Goal: Feedback & Contribution: Submit feedback/report problem

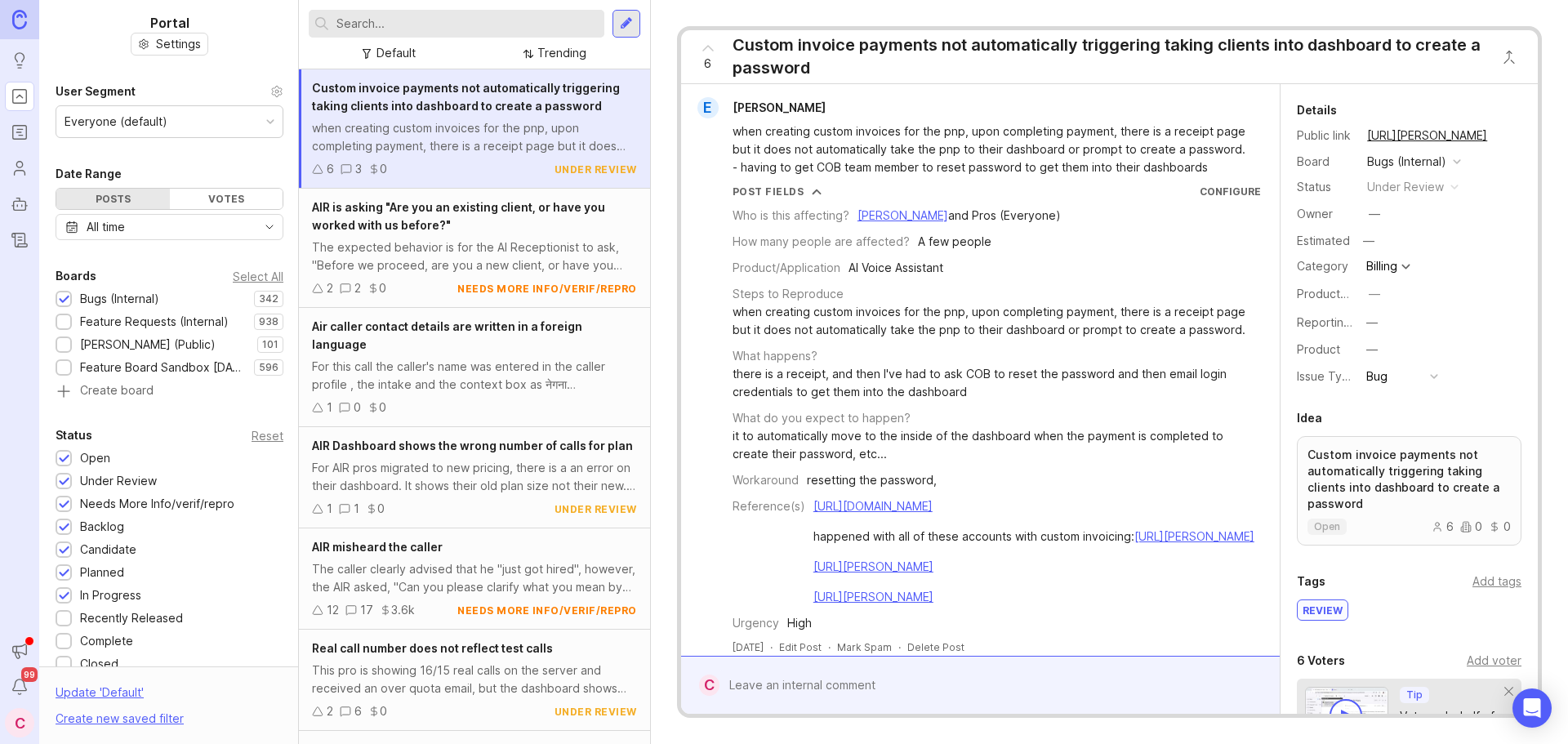
click at [518, 26] on input "text" at bounding box center [466, 24] width 261 height 18
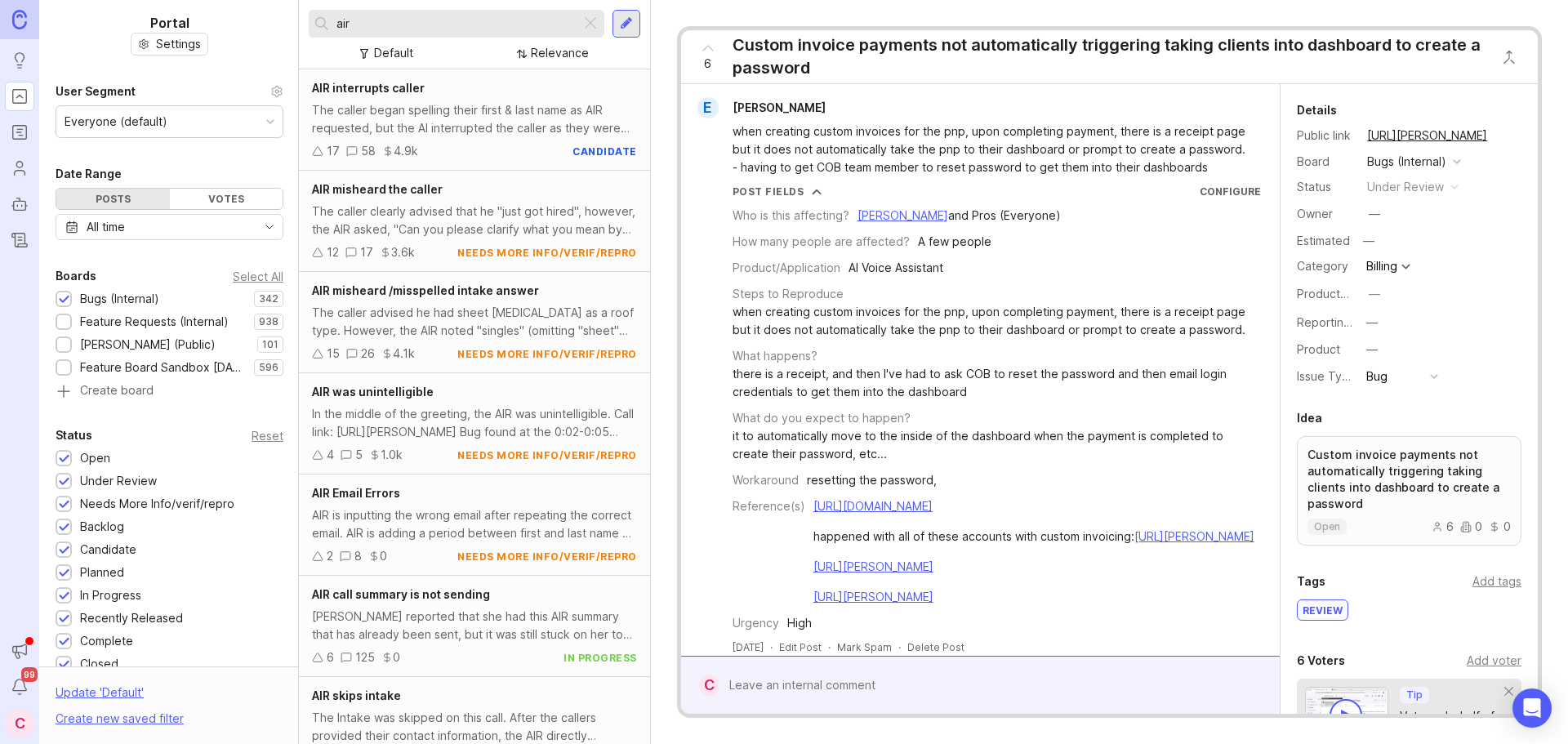
type input "air"
click at [517, 124] on div "The caller began spelling their first & last name as AIR requested, but the AI …" at bounding box center [474, 119] width 325 height 36
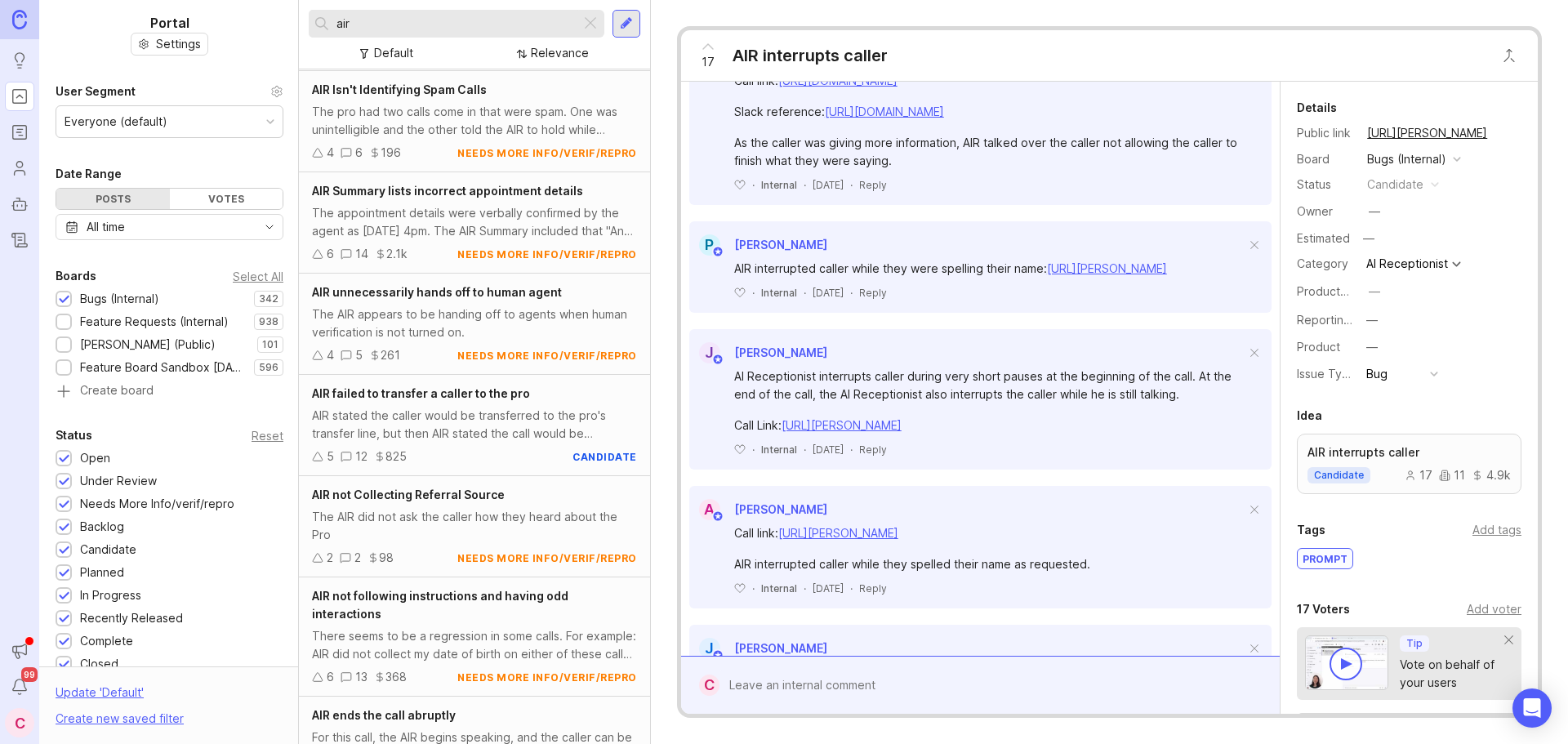
scroll to position [625, 0]
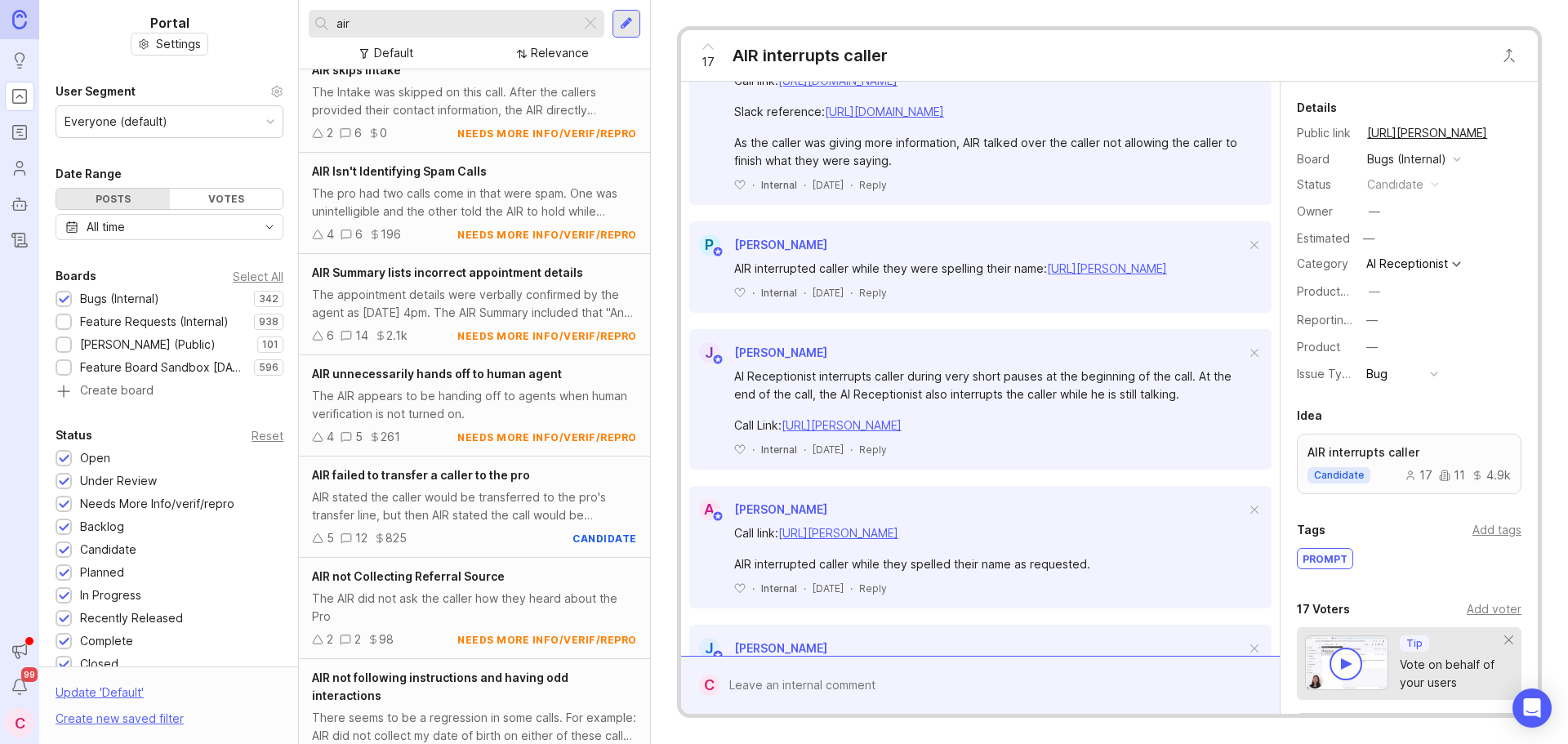
click at [445, 419] on div "The AIR appears to be handing off to agents when human verification is not turn…" at bounding box center [474, 405] width 325 height 36
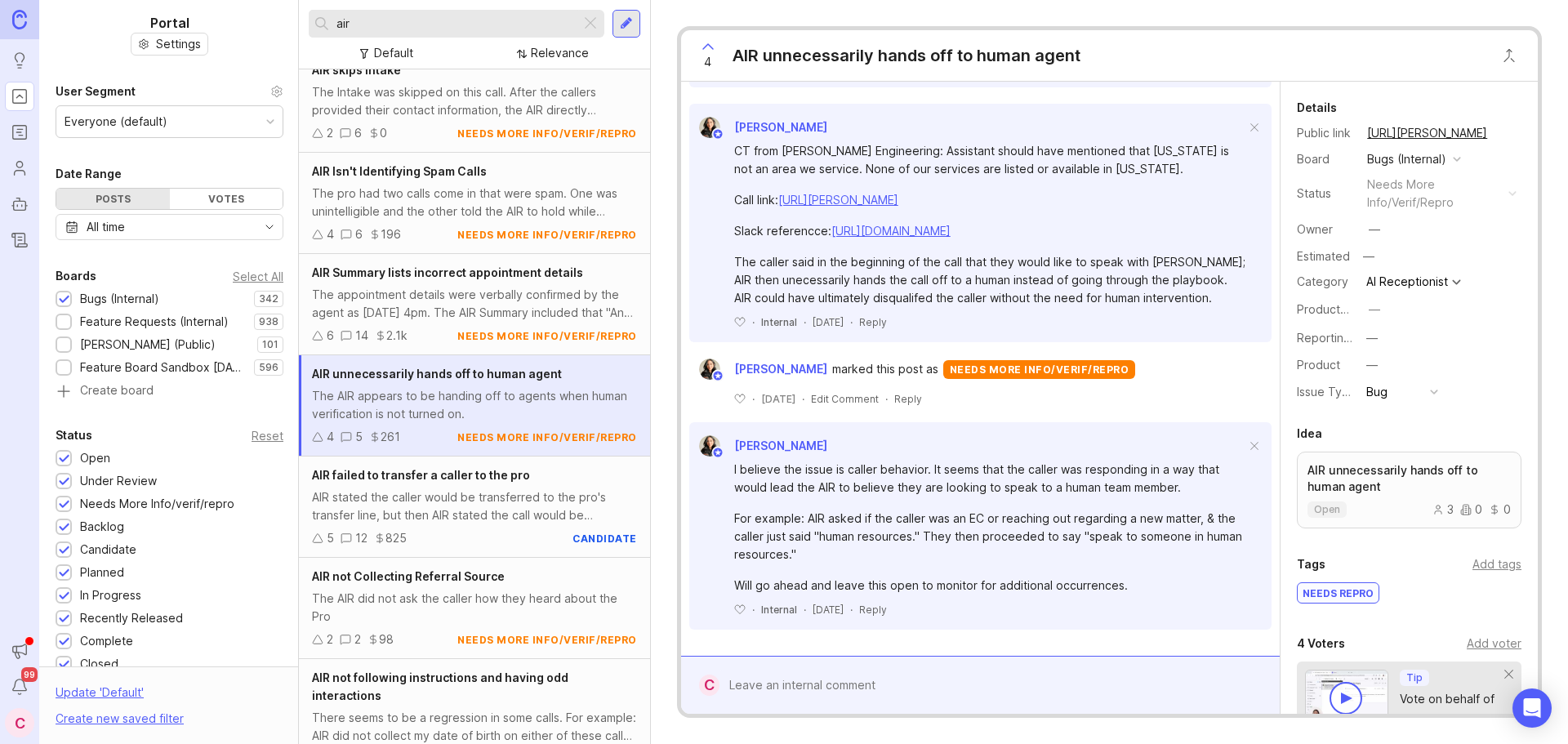
scroll to position [2038, 0]
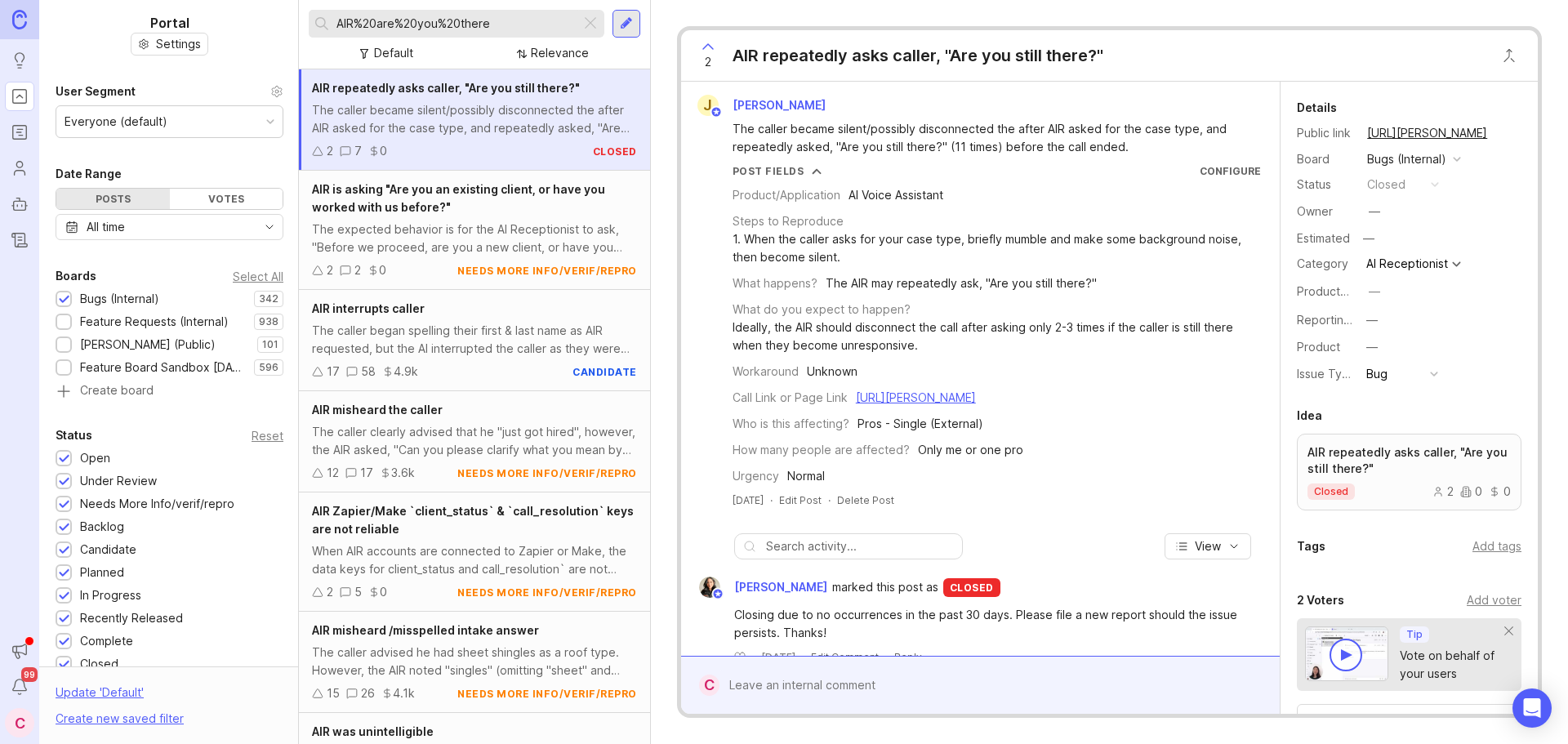
click at [594, 21] on div at bounding box center [591, 23] width 20 height 21
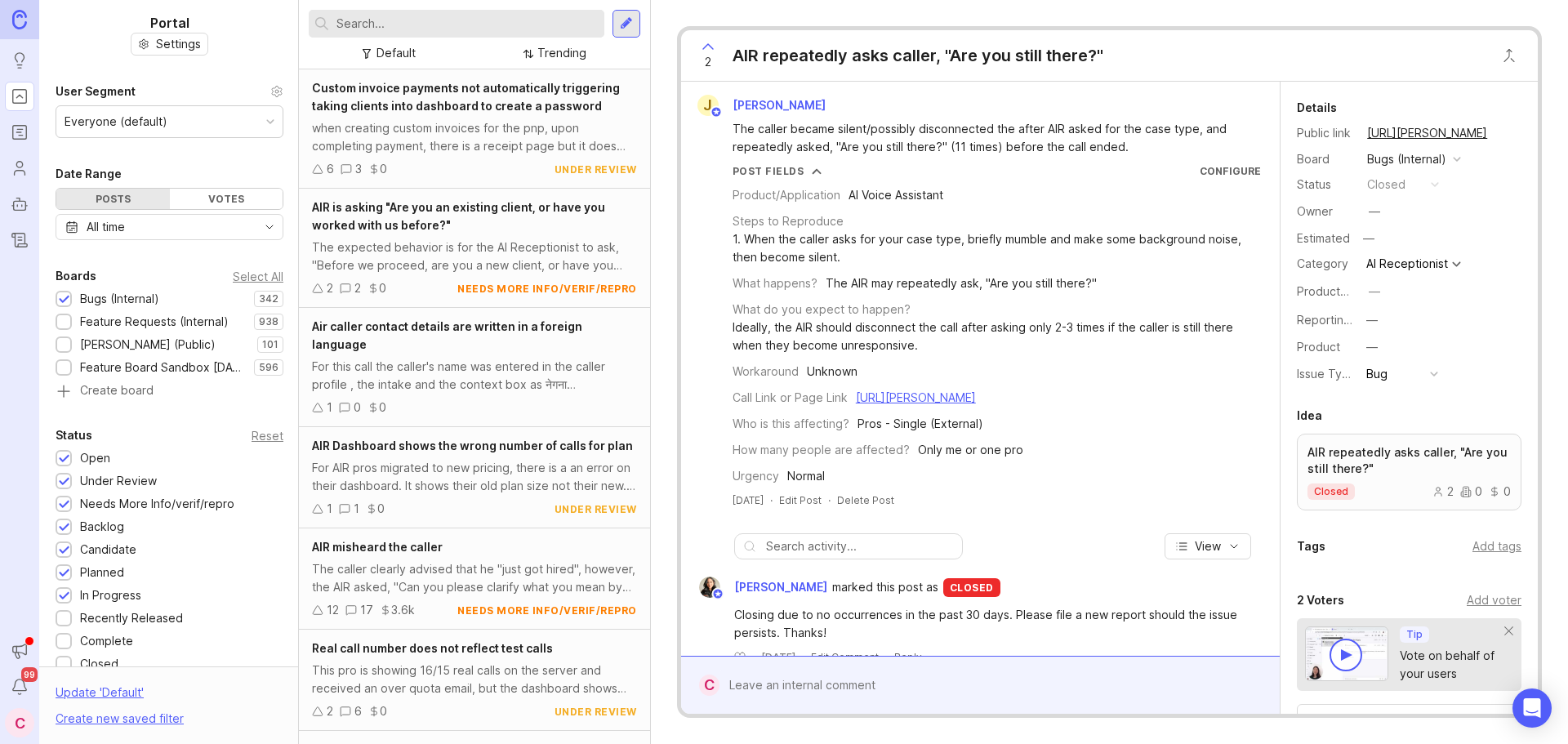
click at [482, 22] on input "text" at bounding box center [466, 24] width 261 height 18
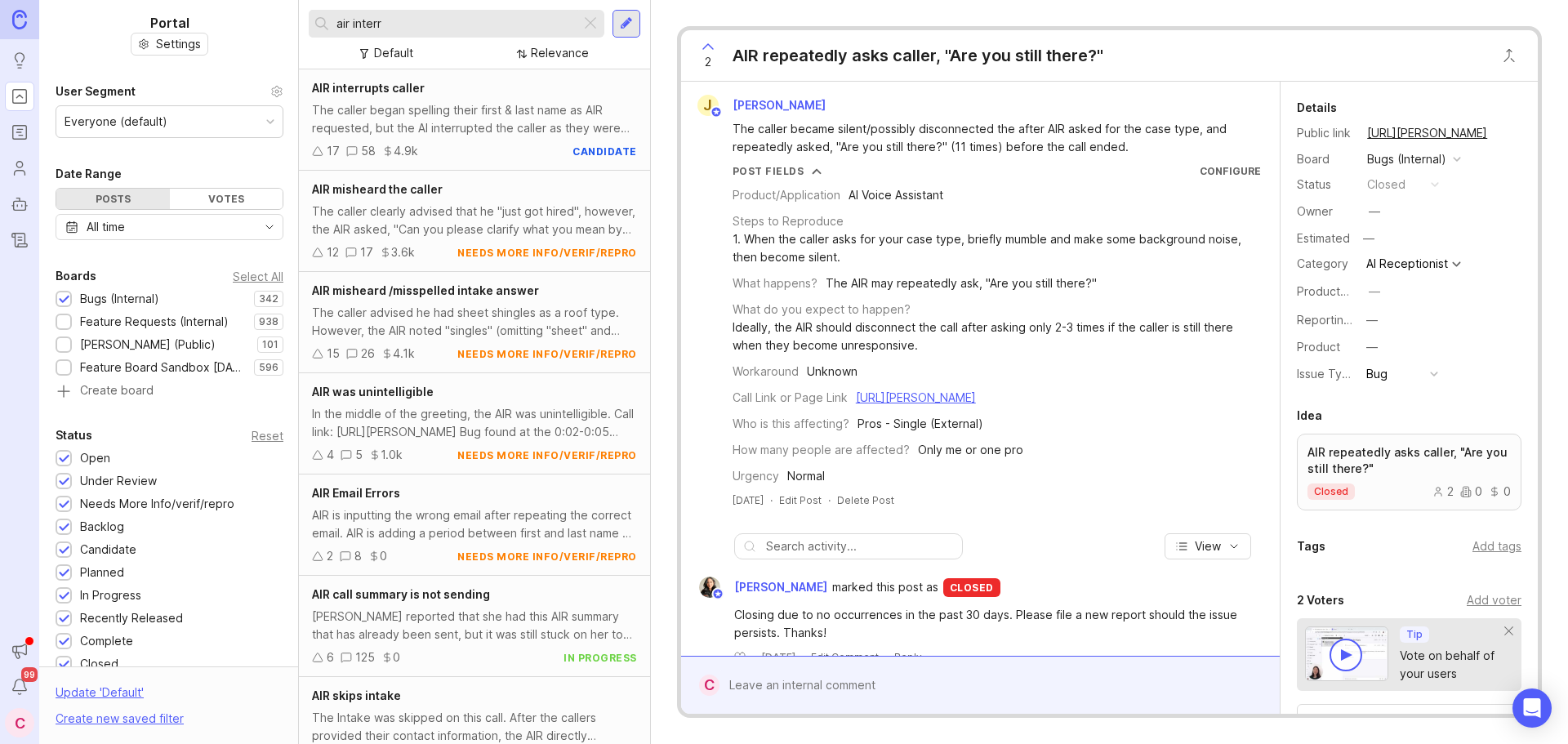
type input "air interr"
click at [467, 92] on div "AIR interrupts caller" at bounding box center [474, 88] width 325 height 18
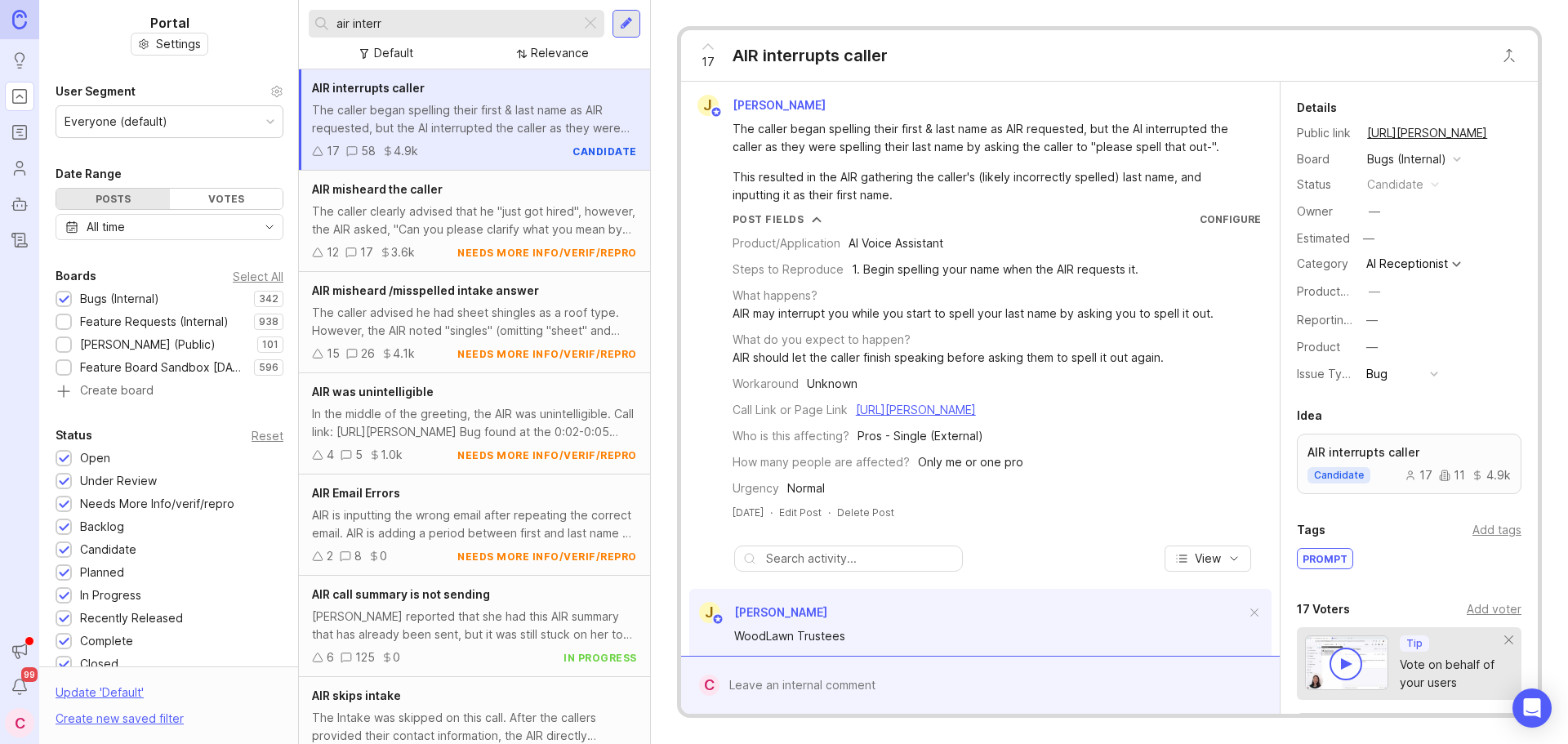
scroll to position [245, 0]
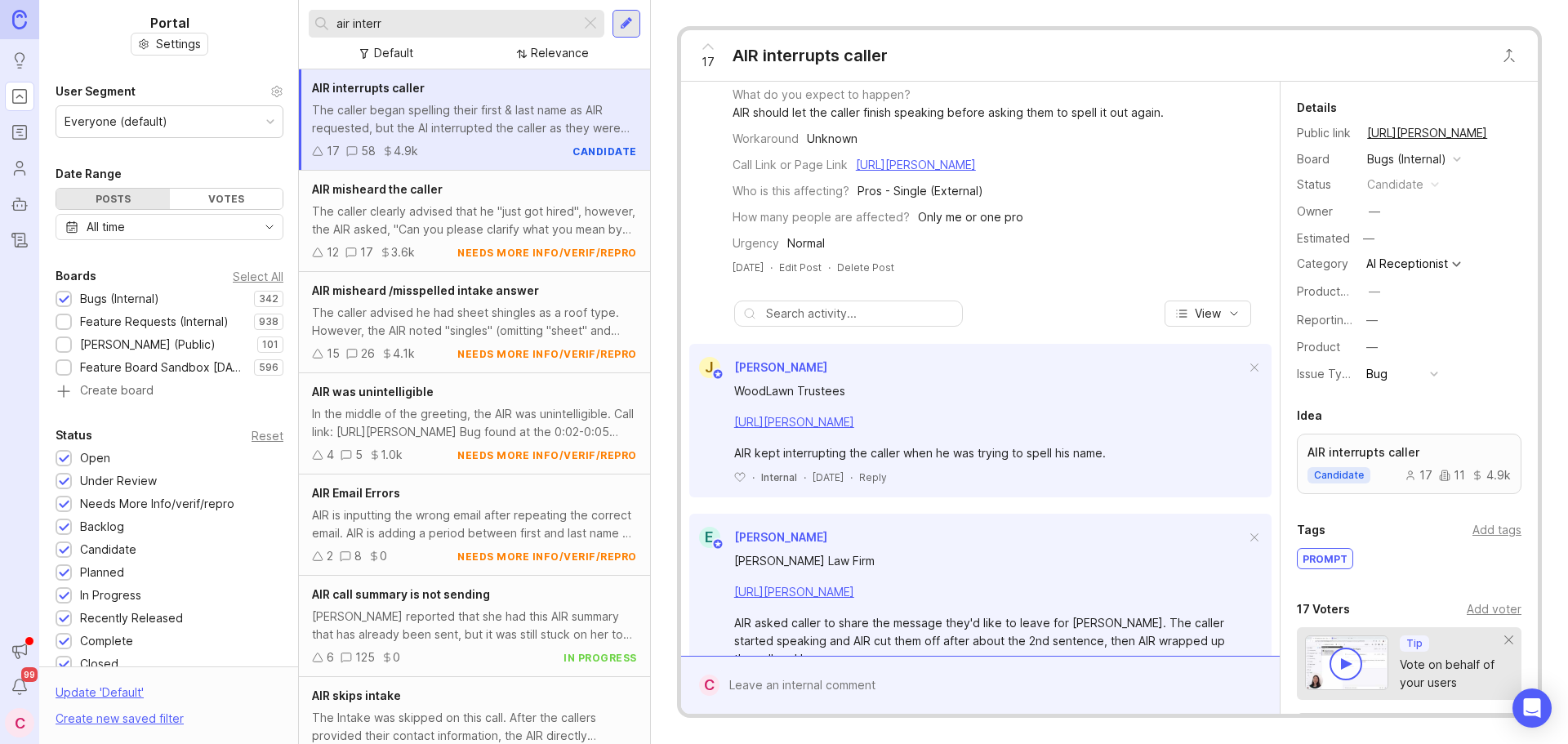
click at [813, 675] on div at bounding box center [992, 685] width 545 height 31
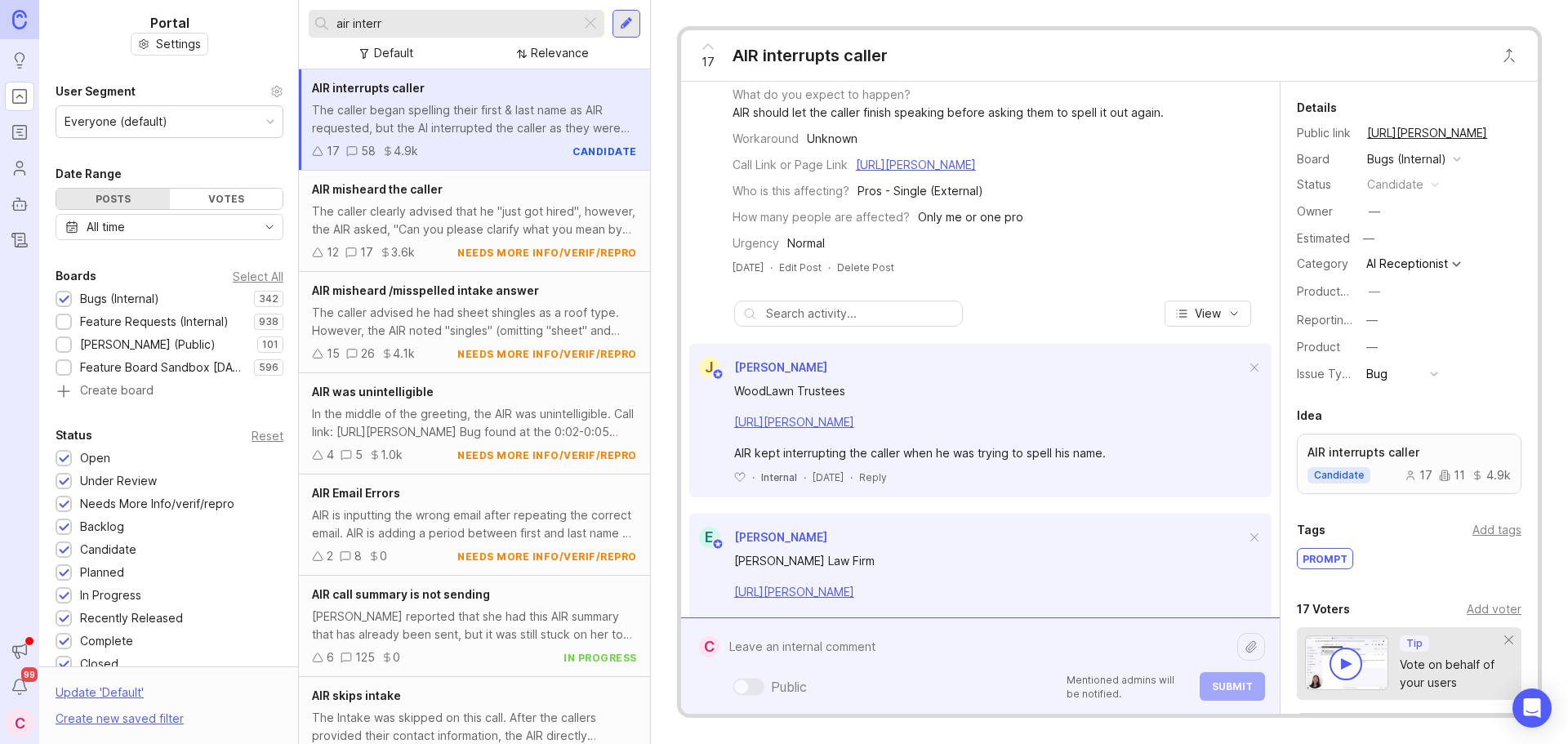
paste textarea "Accushield"
paste textarea "[URL][PERSON_NAME]"
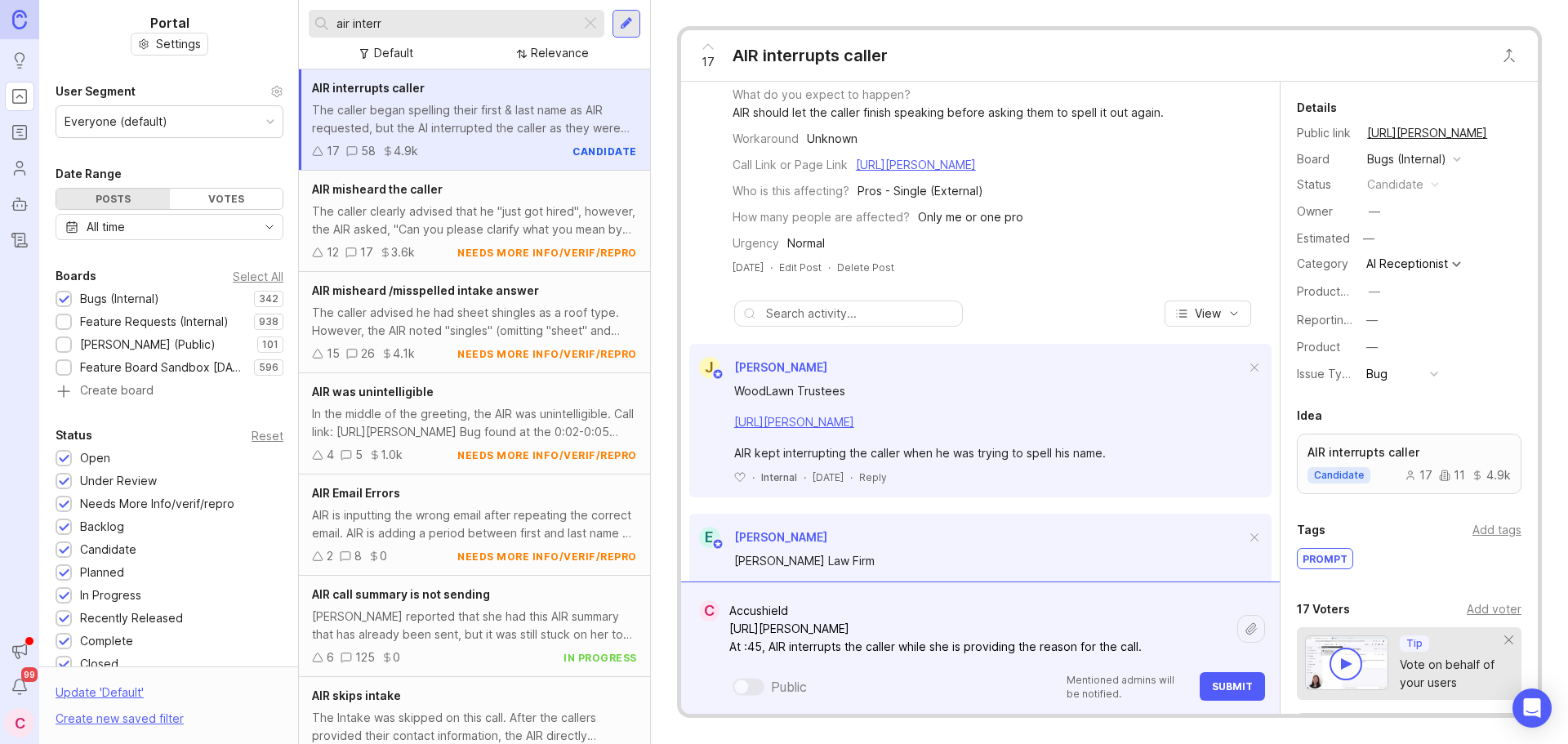
type textarea "Accushield https://agent.smith.ai/agent/call/CA8119a677cb3de11f3e324864c259f2bc…"
click at [1234, 691] on span "Submit" at bounding box center [1231, 686] width 41 height 12
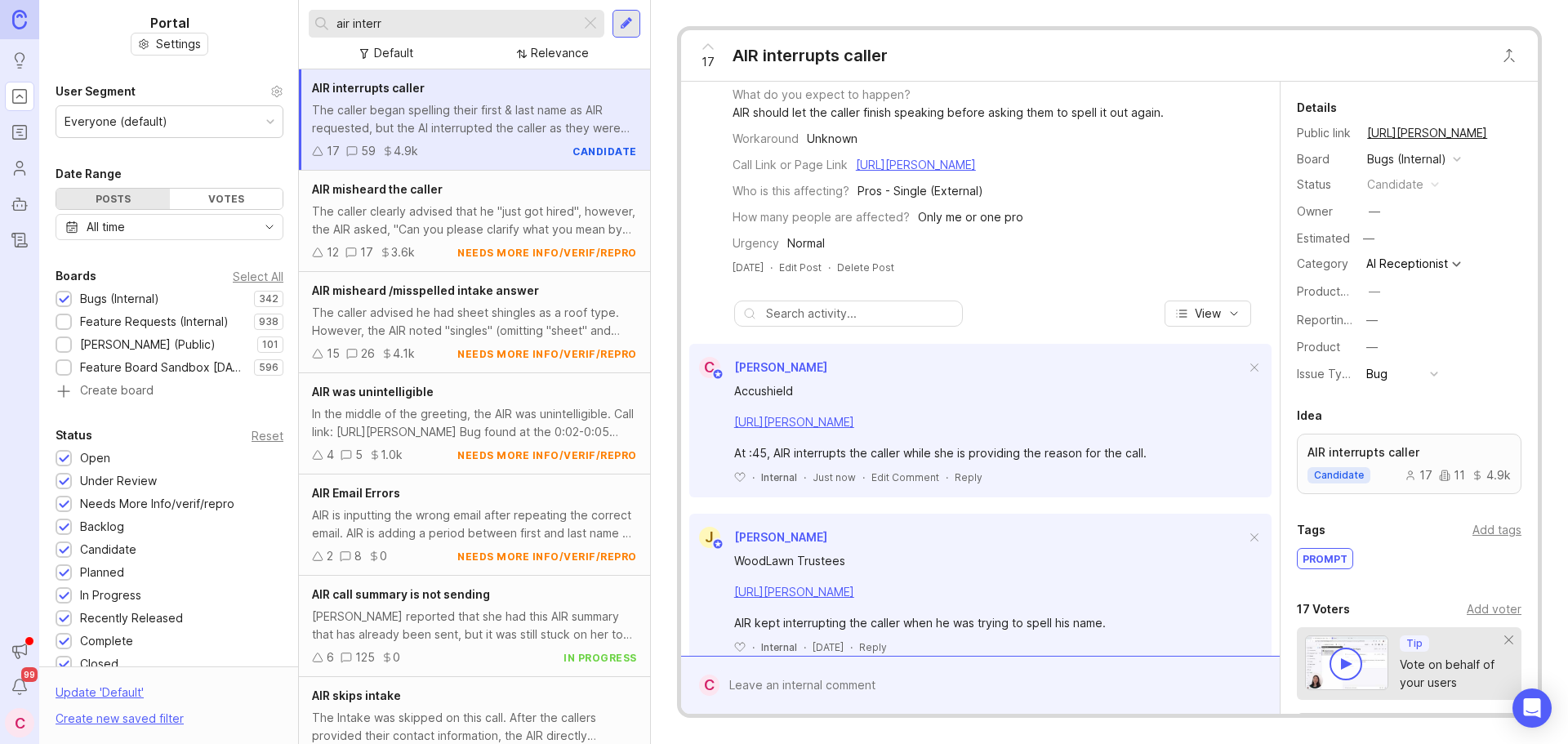
click at [439, 21] on input "air interr" at bounding box center [454, 24] width 237 height 18
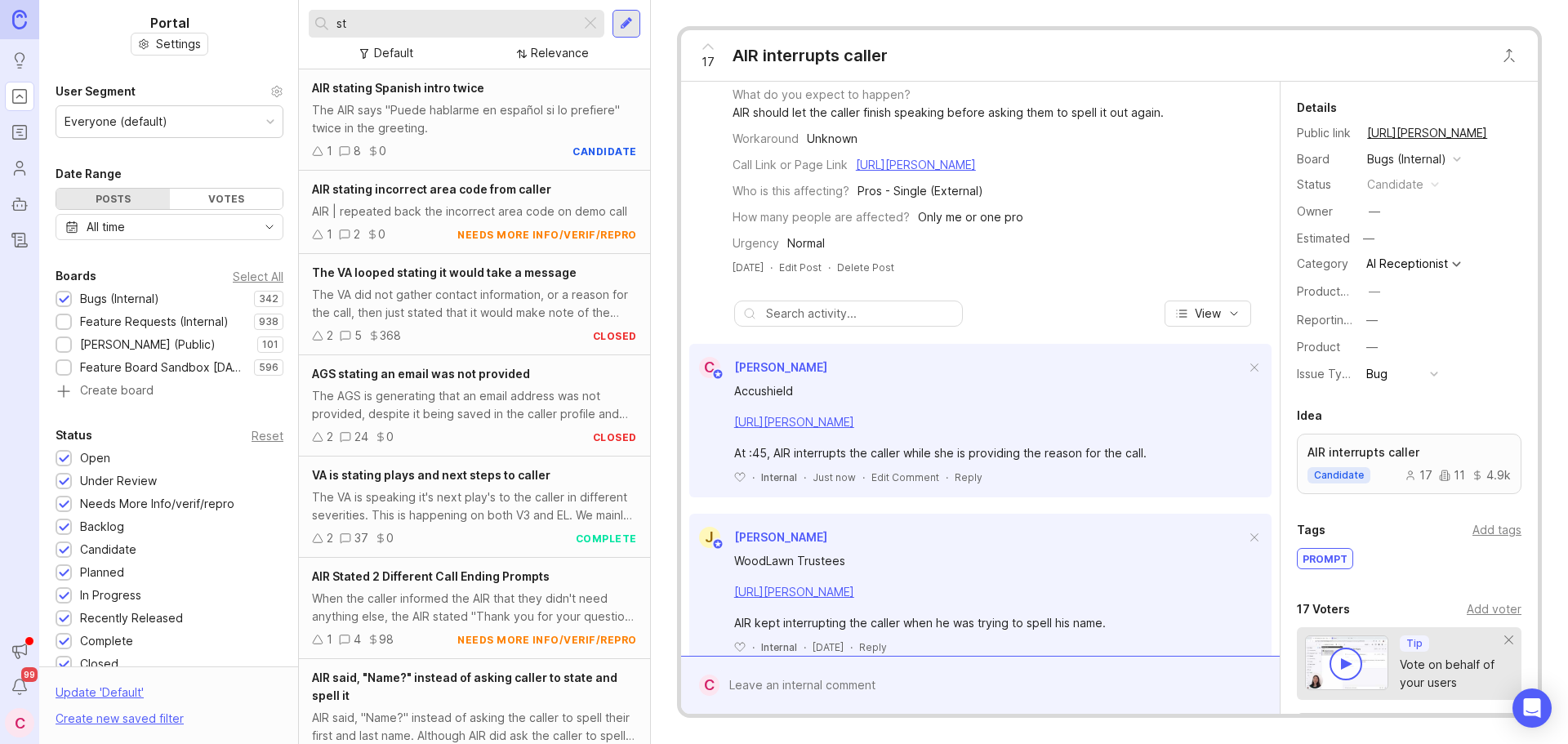
type input "s"
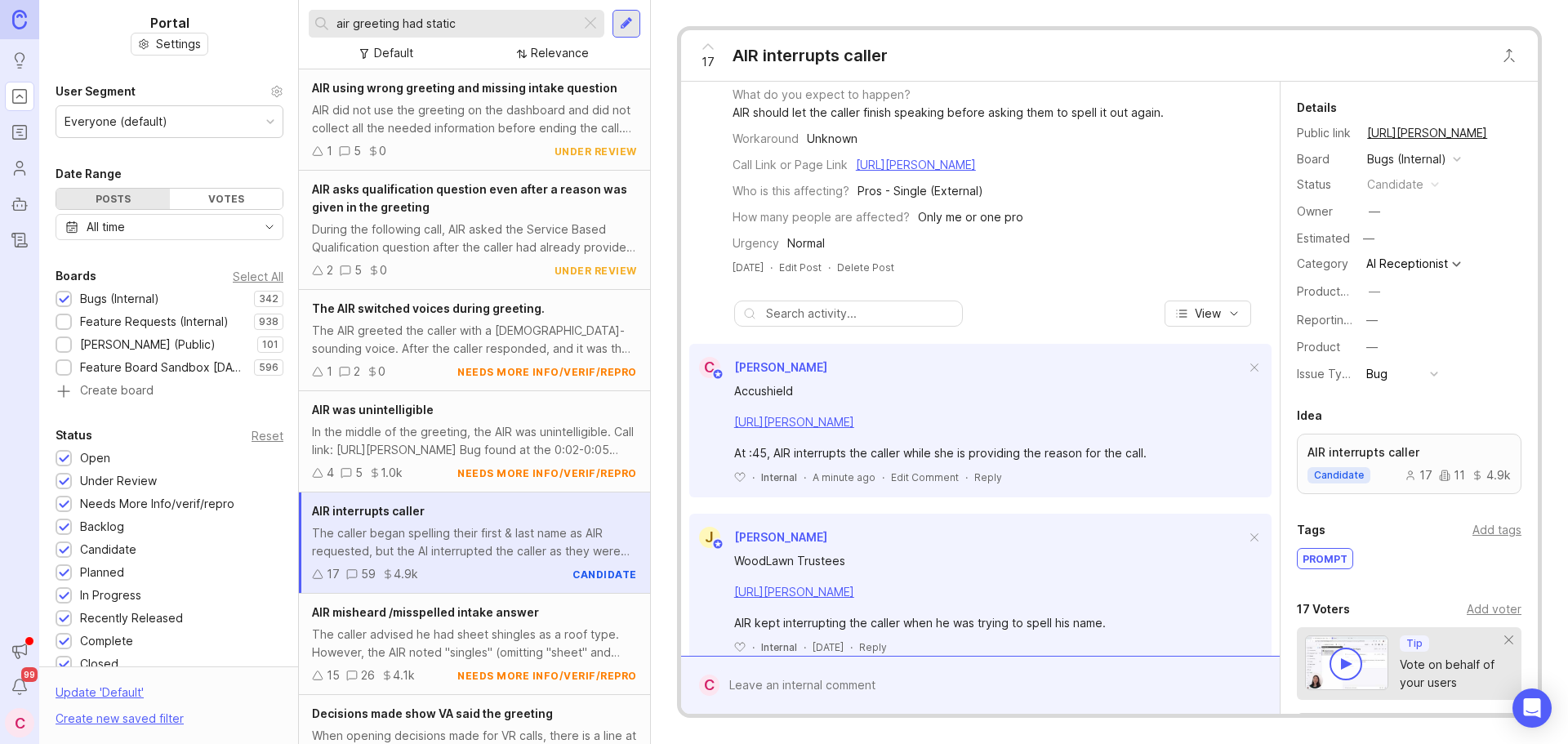
click at [411, 318] on div "The AIR switched voices during greeting. The AIR greeted the caller with a male…" at bounding box center [473, 340] width 351 height 101
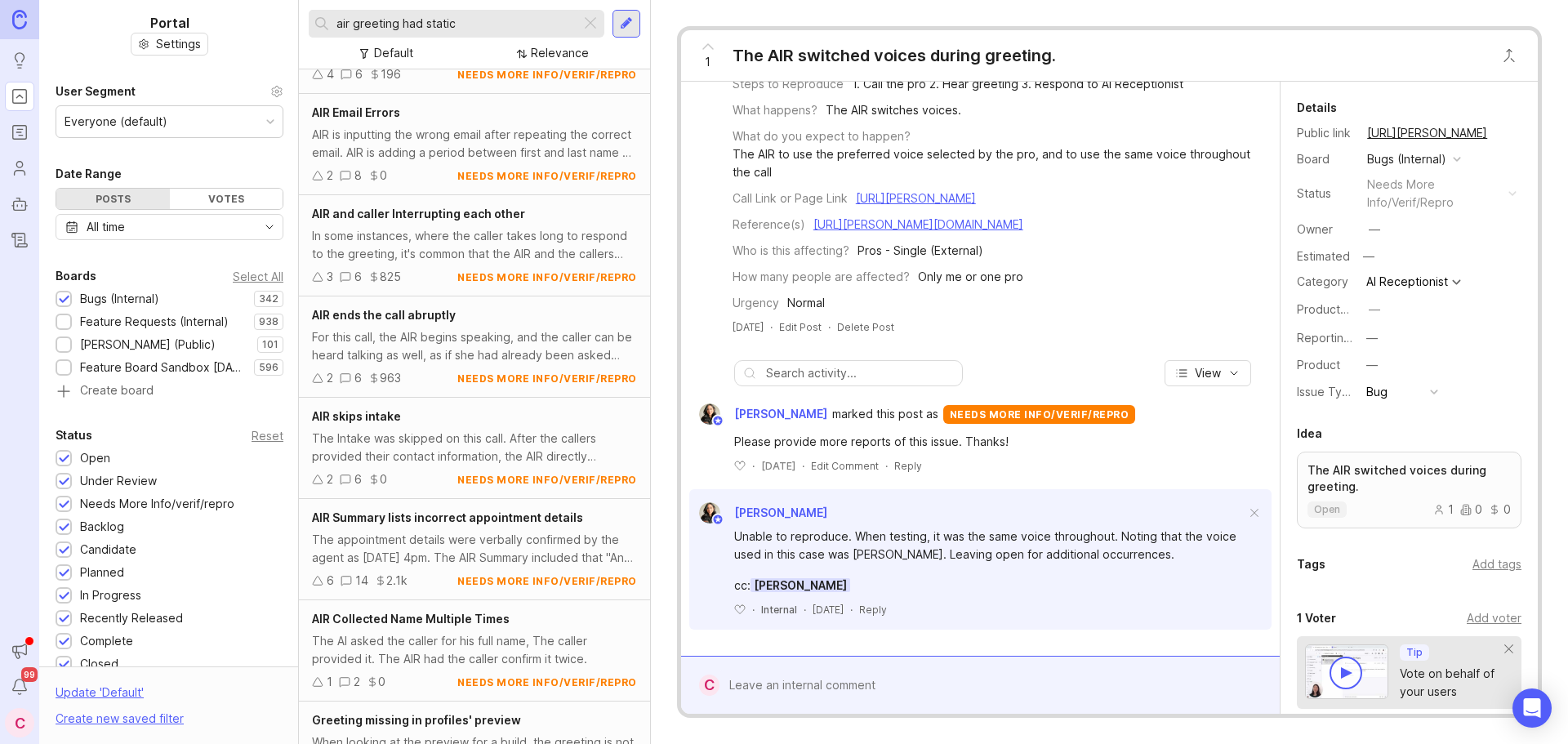
scroll to position [1133, 0]
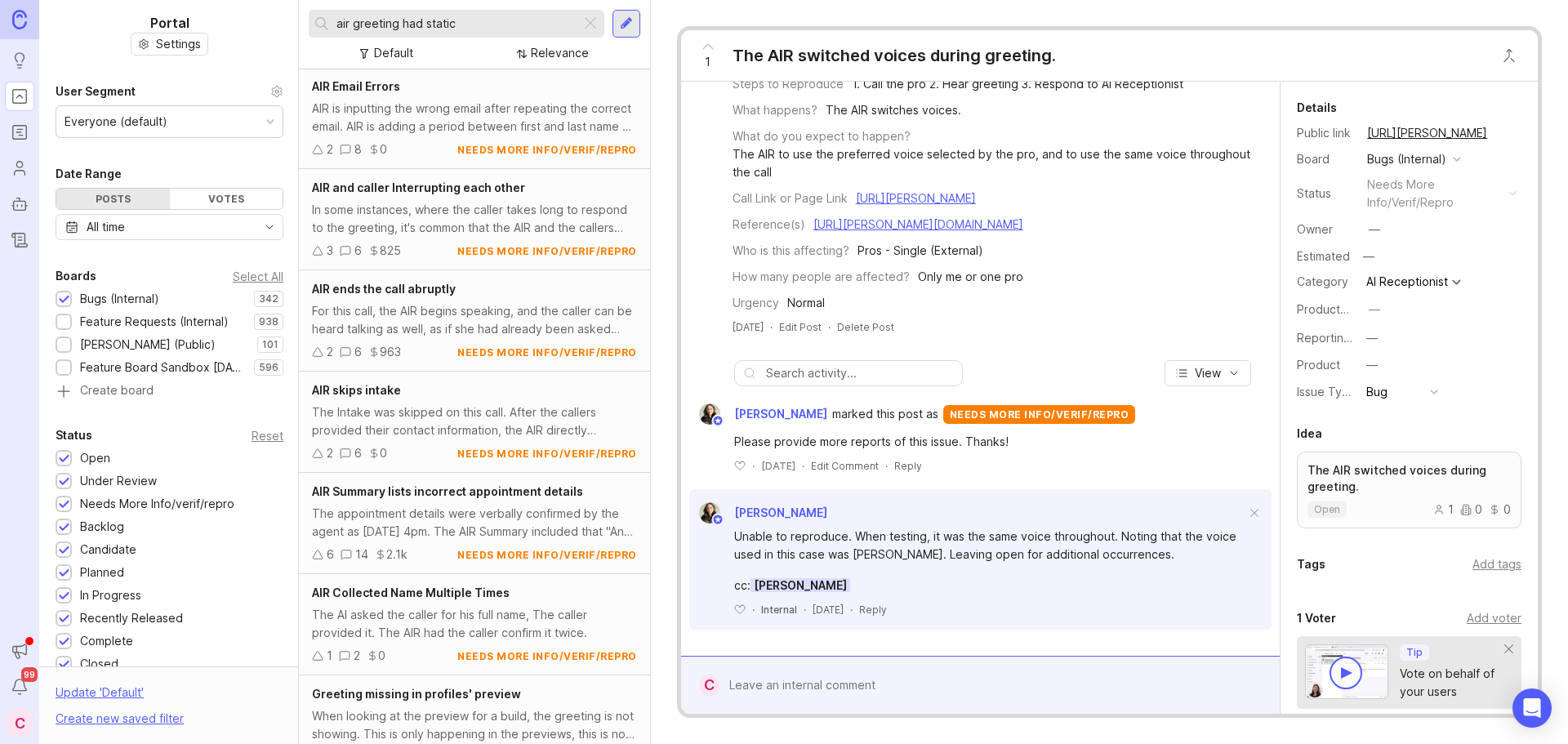
click at [426, 218] on div "In some instances, where the caller takes long to respond to the greeting, it's…" at bounding box center [474, 218] width 325 height 36
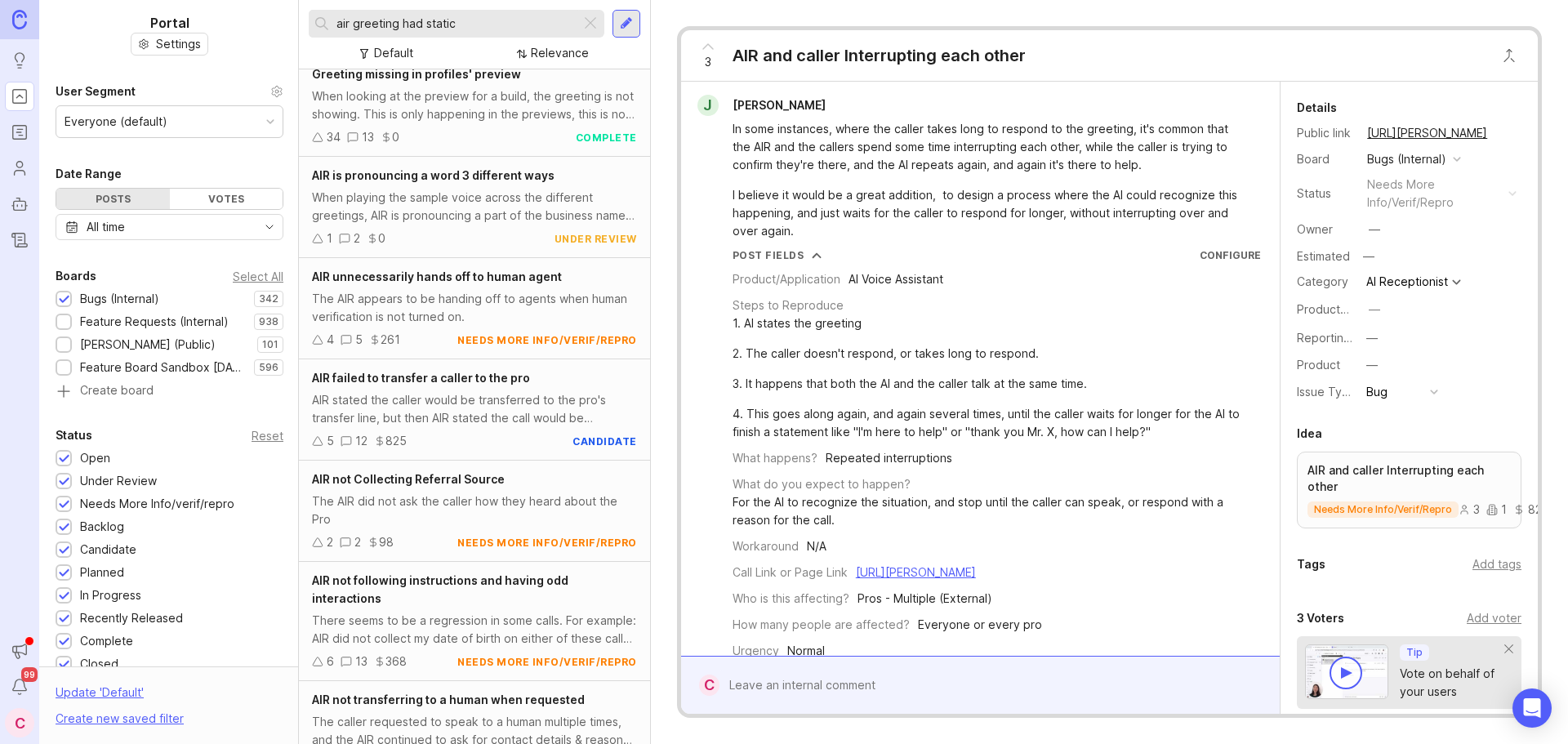
scroll to position [1656, 0]
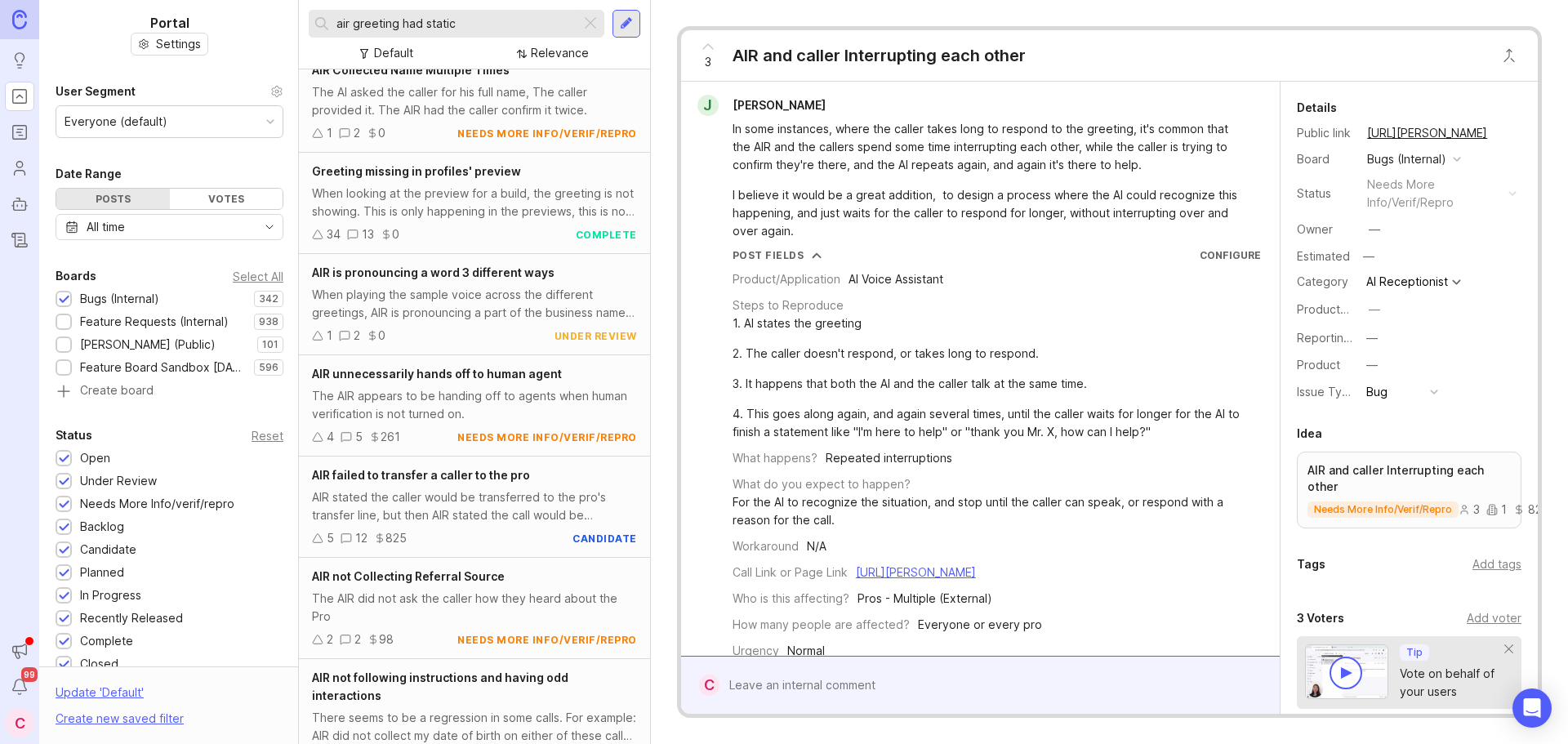
drag, startPoint x: 466, startPoint y: 23, endPoint x: 352, endPoint y: 24, distance: 114.0
click at [352, 24] on input "air greeting had static" at bounding box center [454, 24] width 237 height 18
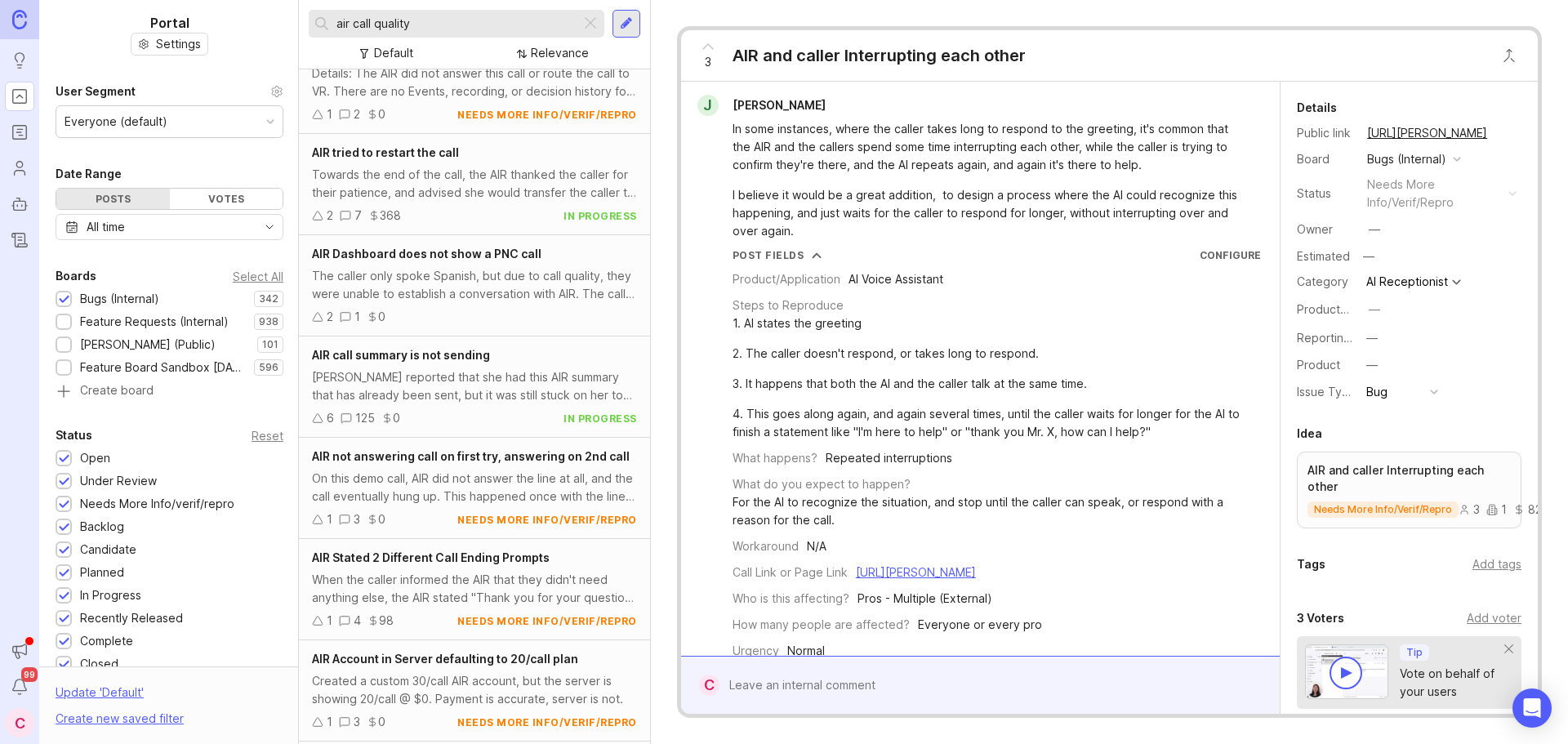
scroll to position [163, 0]
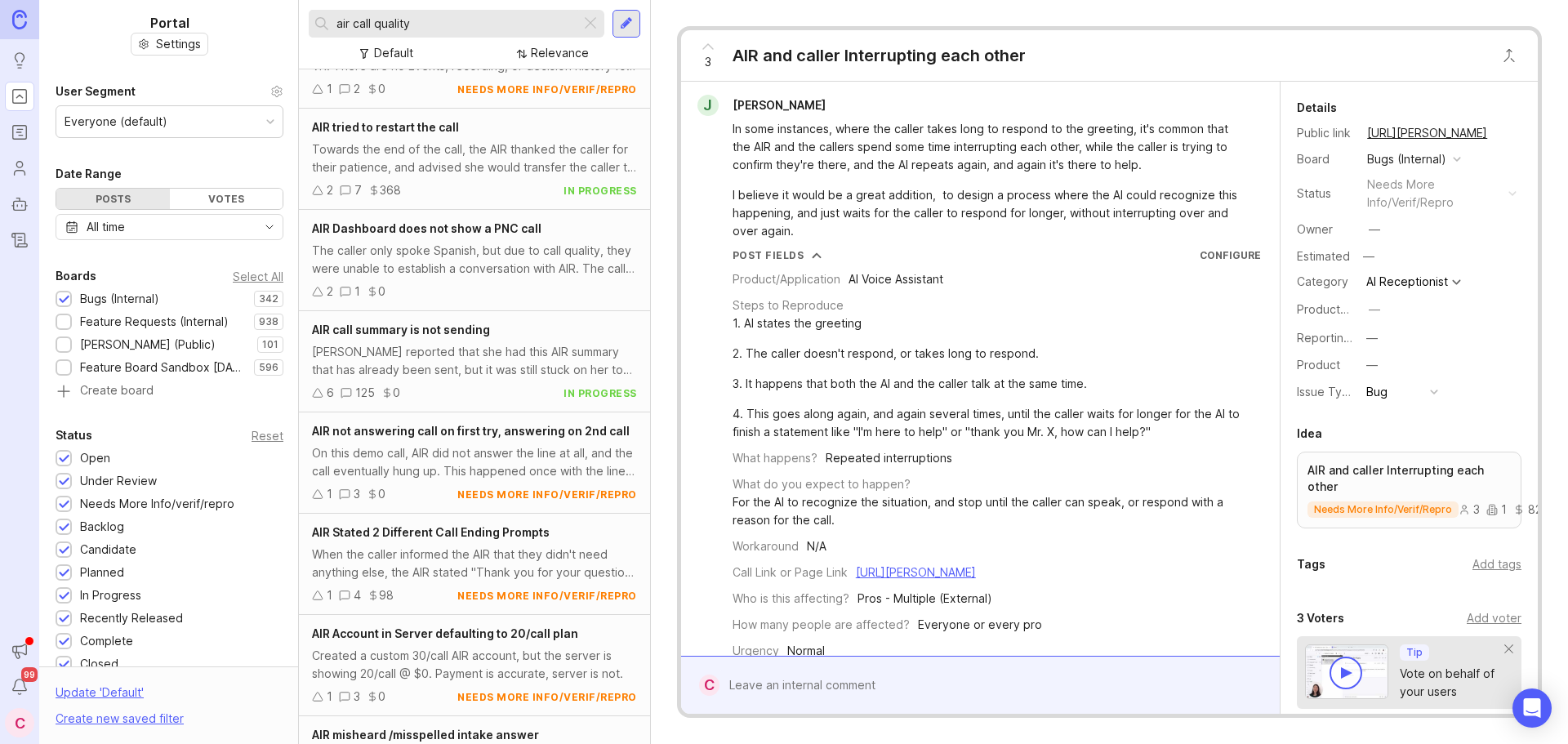
click at [456, 24] on input "air call quality" at bounding box center [454, 24] width 237 height 18
type input "air call"
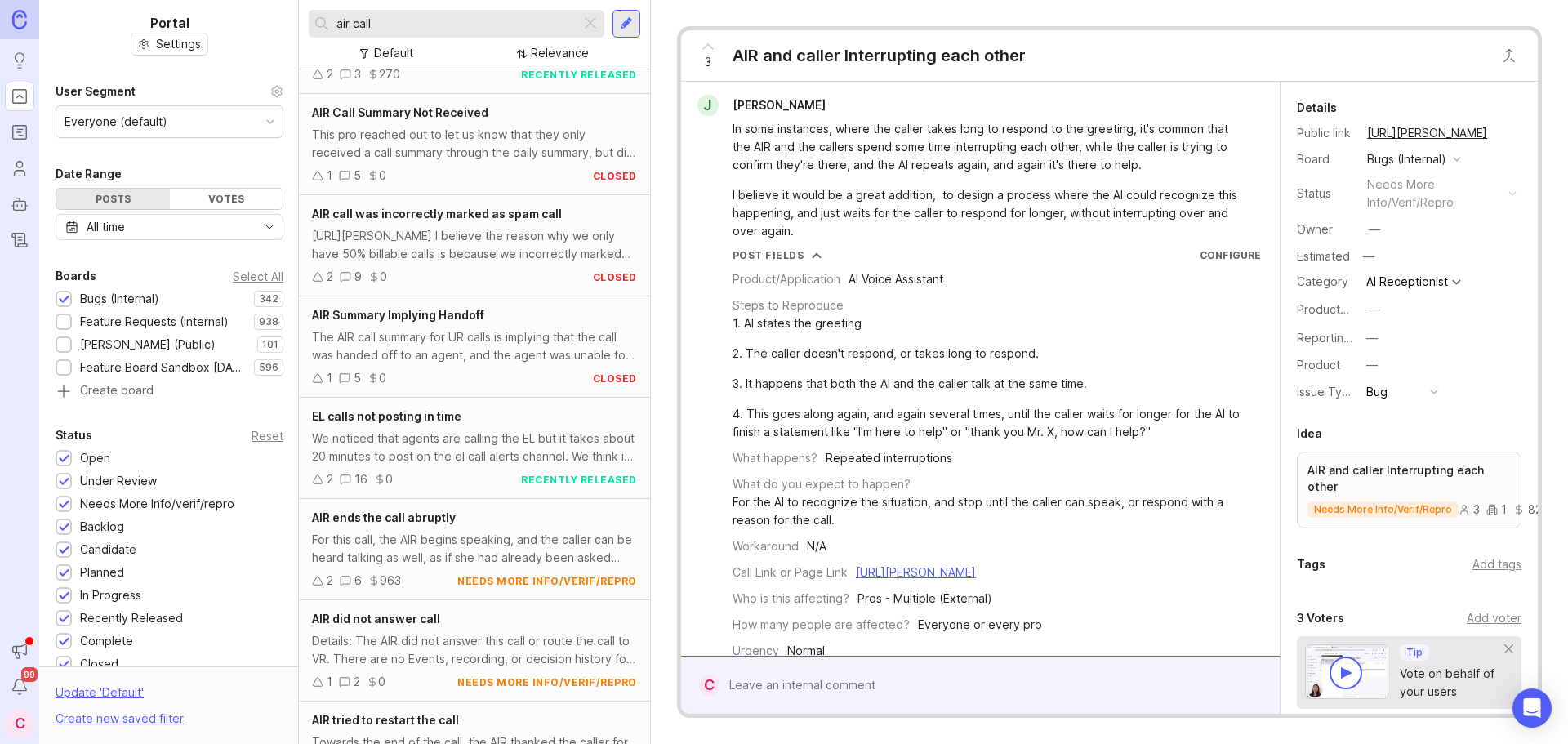
scroll to position [462, 0]
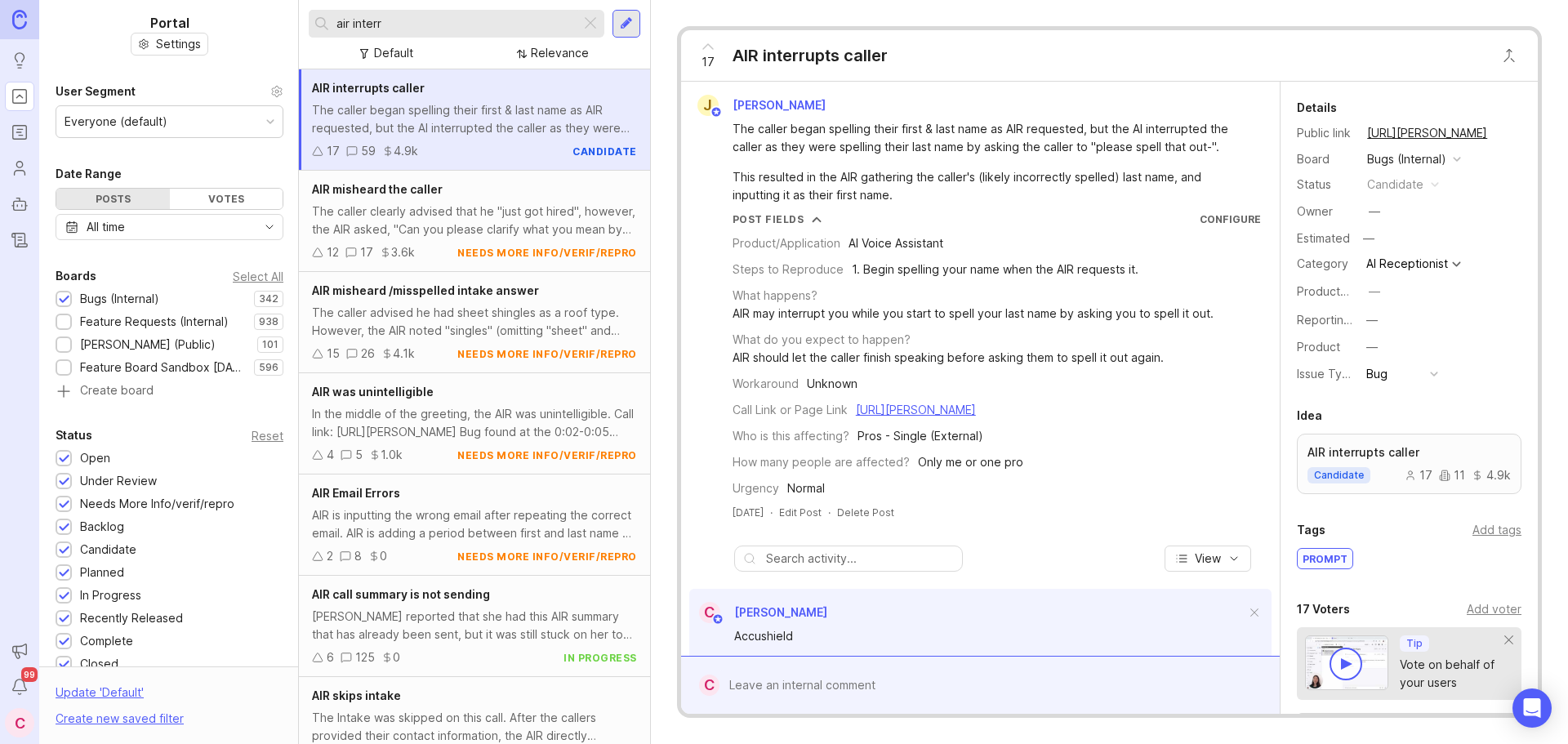
drag, startPoint x: 0, startPoint y: 0, endPoint x: 473, endPoint y: 22, distance: 473.5
click at [473, 22] on input "air interr" at bounding box center [454, 24] width 237 height 18
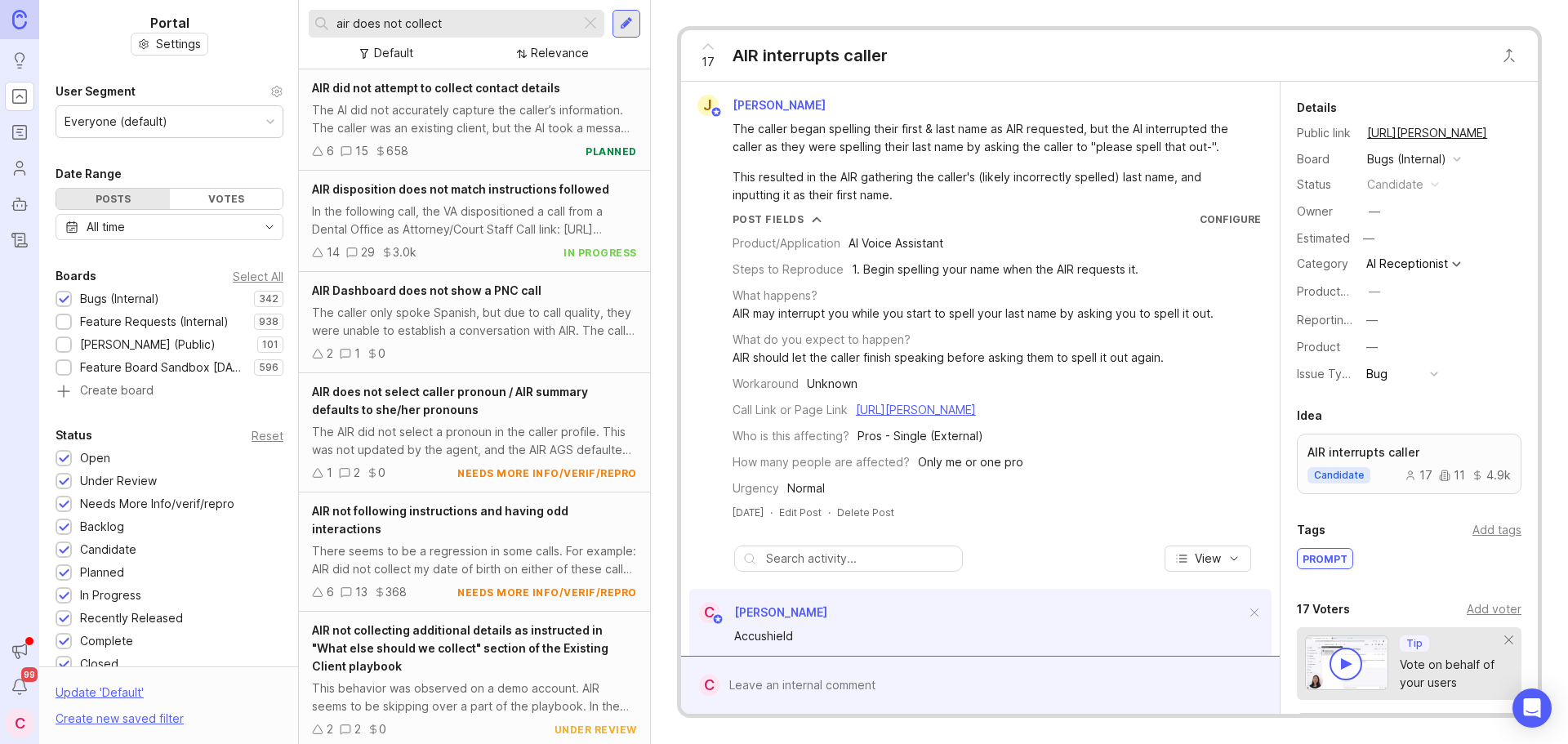
type input "air does not collect"
click at [507, 106] on div "The AI did not accurately capture the caller’s information. The caller was an e…" at bounding box center [474, 119] width 325 height 36
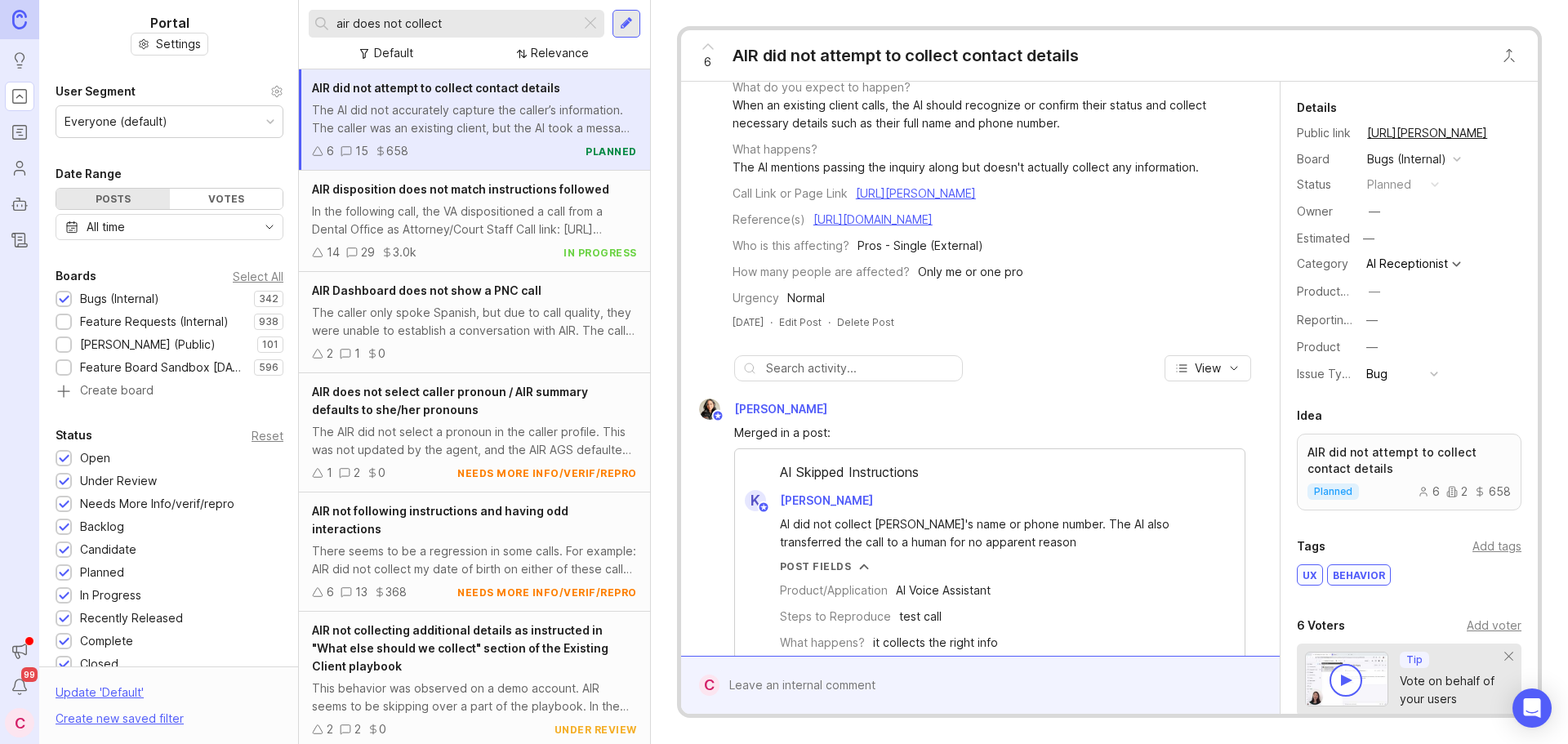
scroll to position [245, 0]
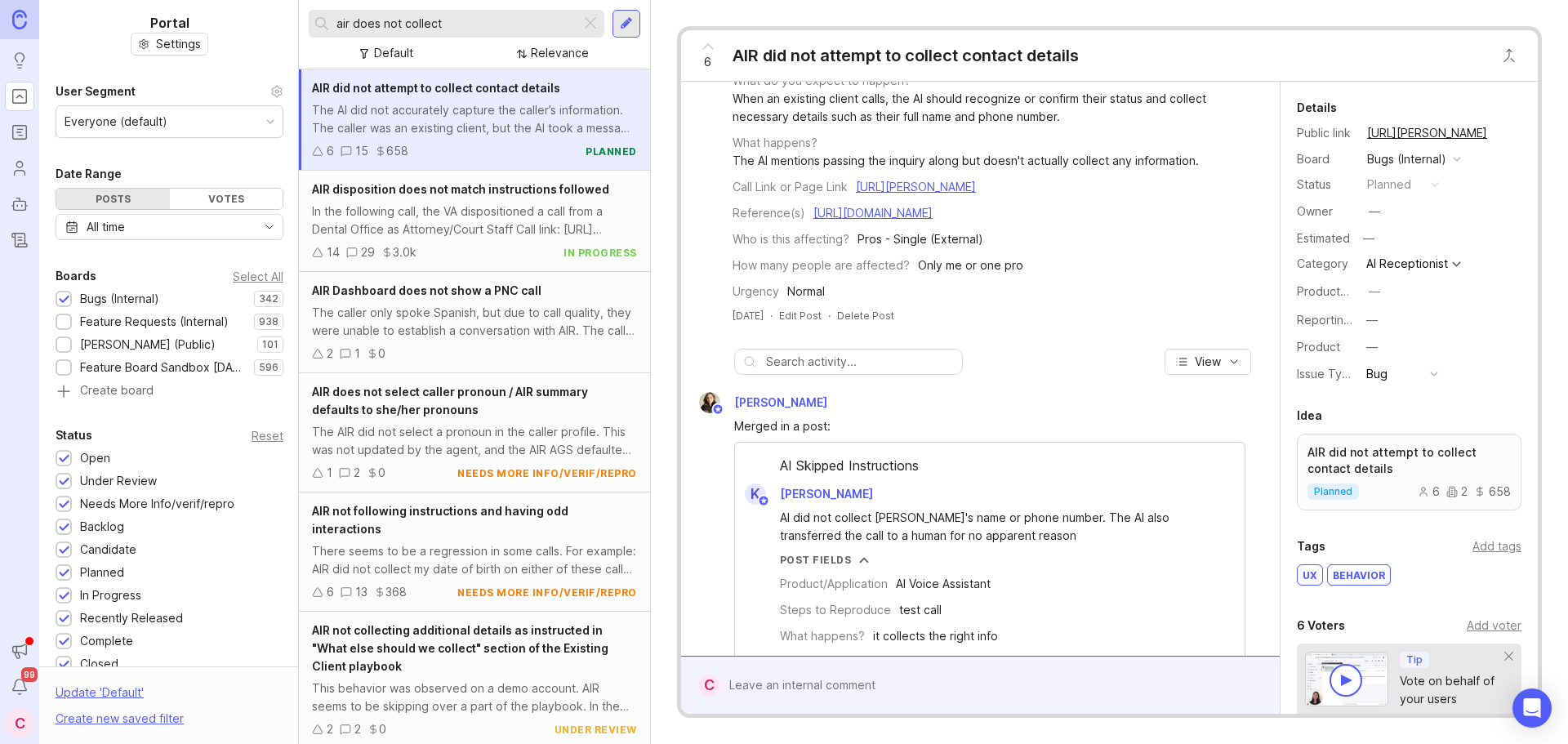
click at [829, 689] on div at bounding box center [992, 685] width 545 height 31
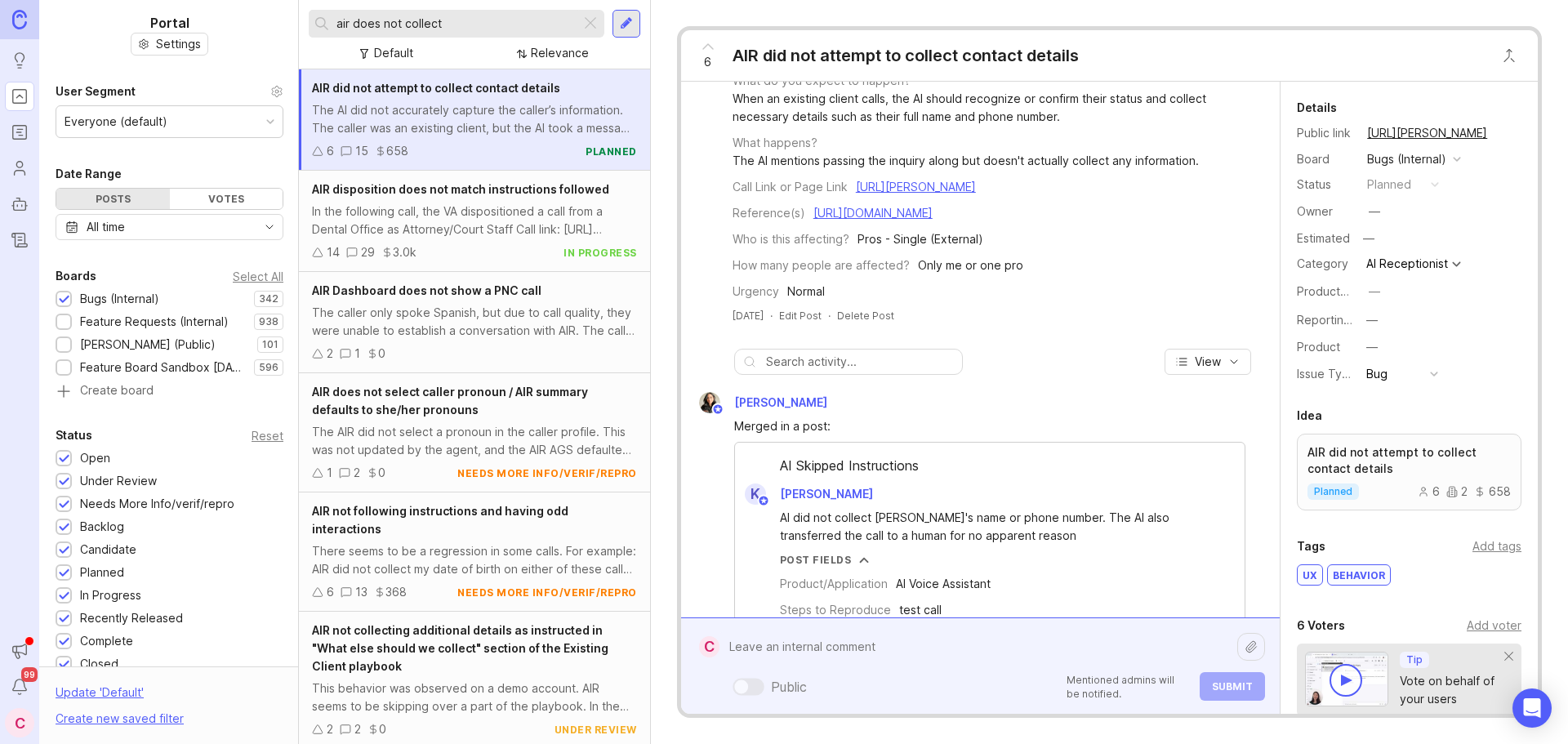
paste textarea "Accushield"
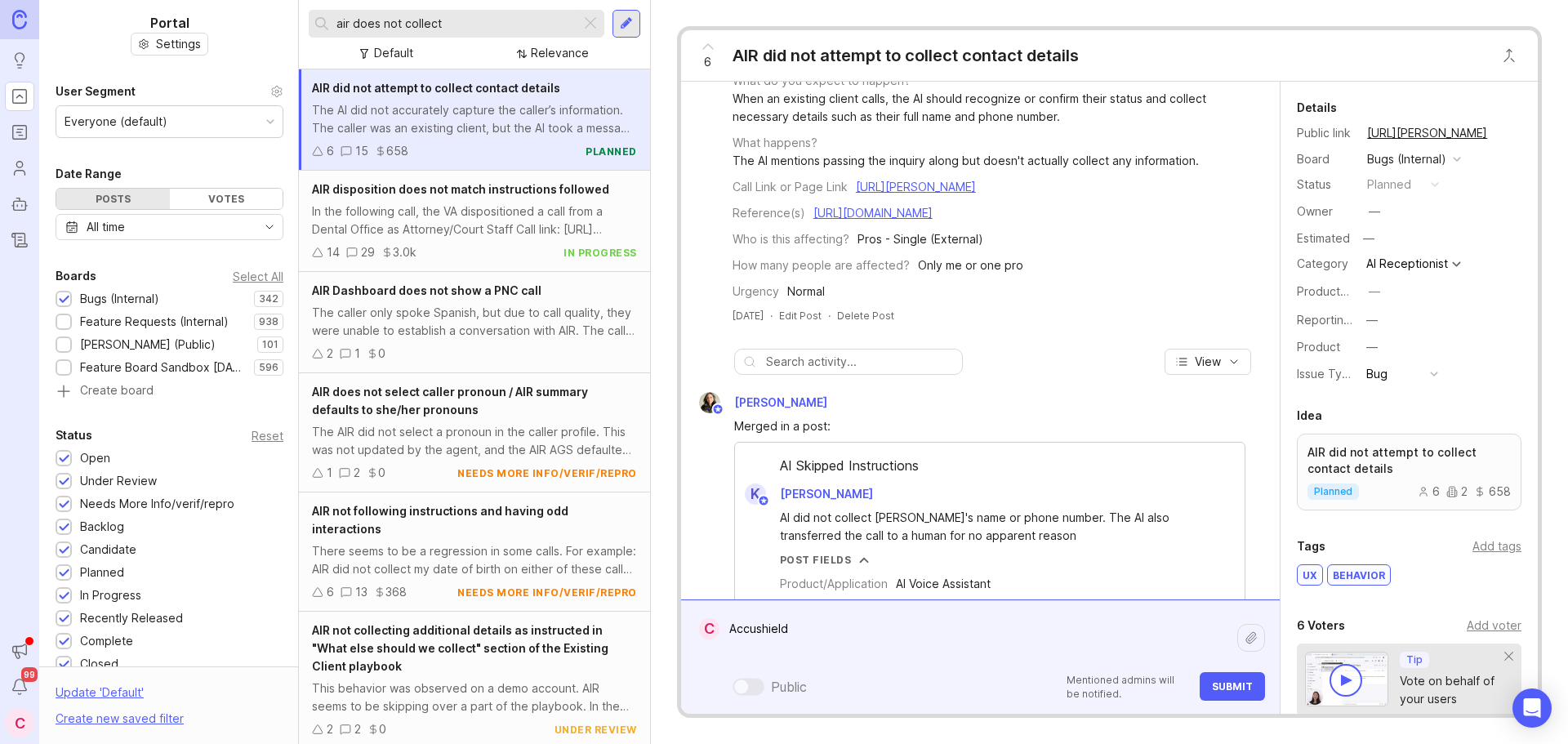
paste textarea "[URL][PERSON_NAME]"
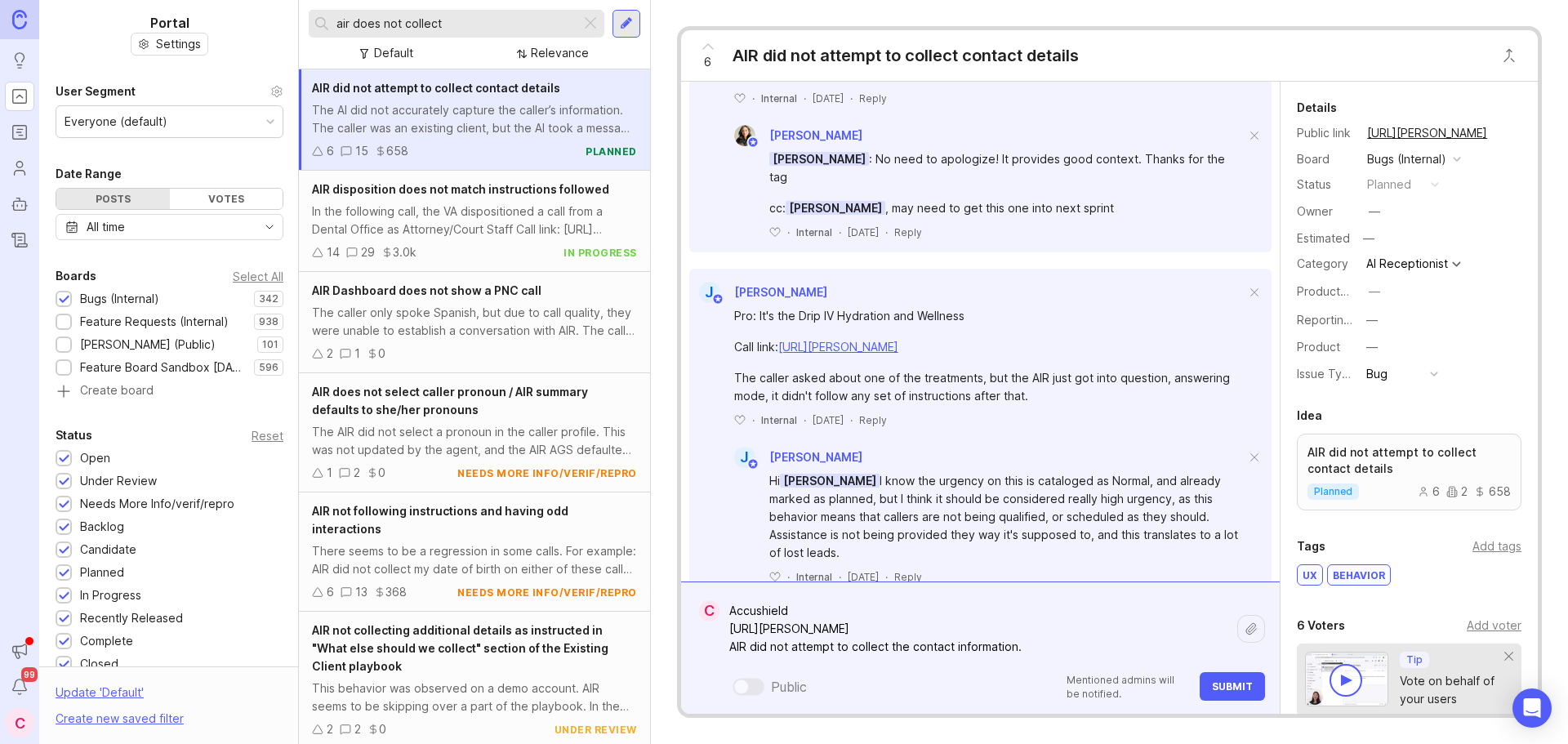
scroll to position [1469, 0]
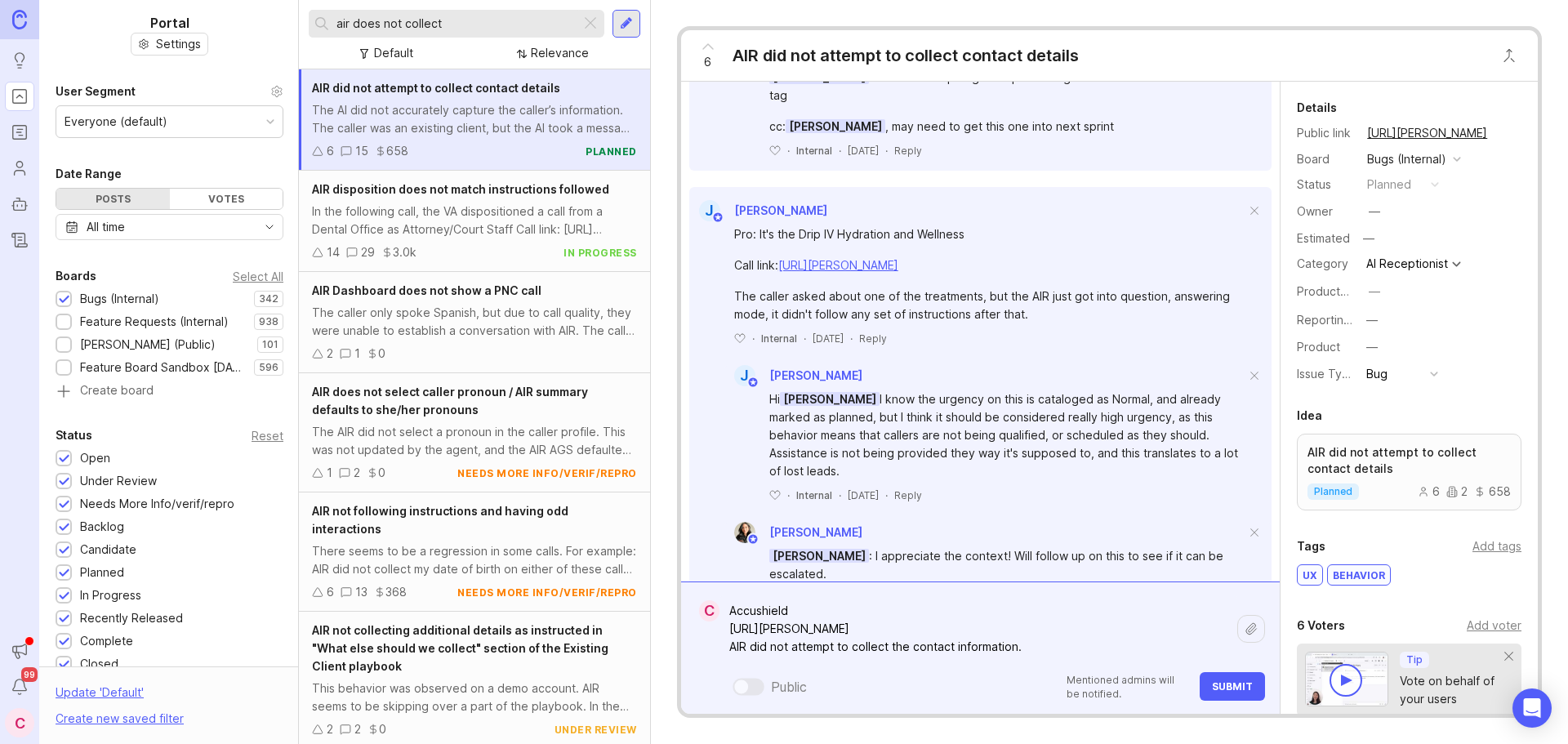
drag, startPoint x: 1050, startPoint y: 649, endPoint x: 723, endPoint y: 662, distance: 327.3
click at [723, 662] on div "Accushield [URL][PERSON_NAME] AIR did not attempt to collect the contact inform…" at bounding box center [992, 647] width 545 height 106
type textarea "Accushield [URL][PERSON_NAME]"
click at [1229, 687] on span "Submit" at bounding box center [1231, 686] width 41 height 12
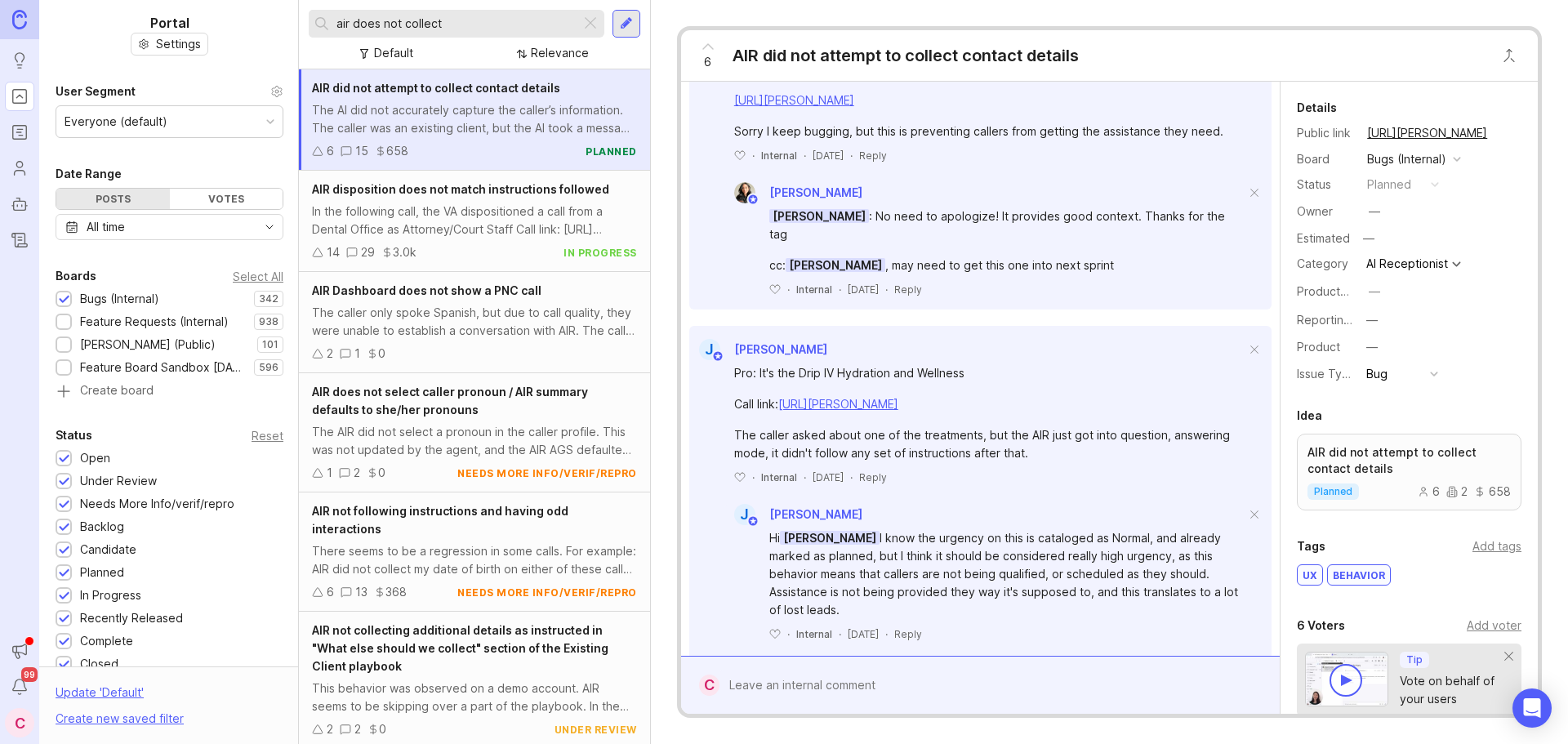
scroll to position [1609, 0]
